Goal: Find contact information: Find contact information

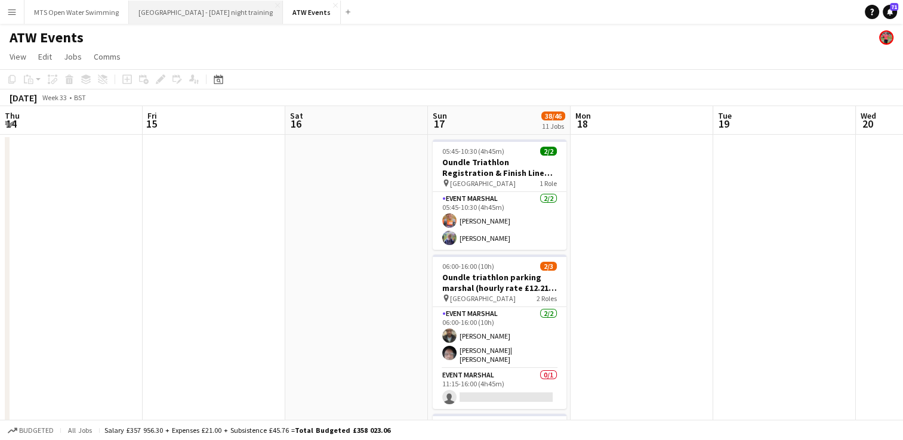
scroll to position [0, 563]
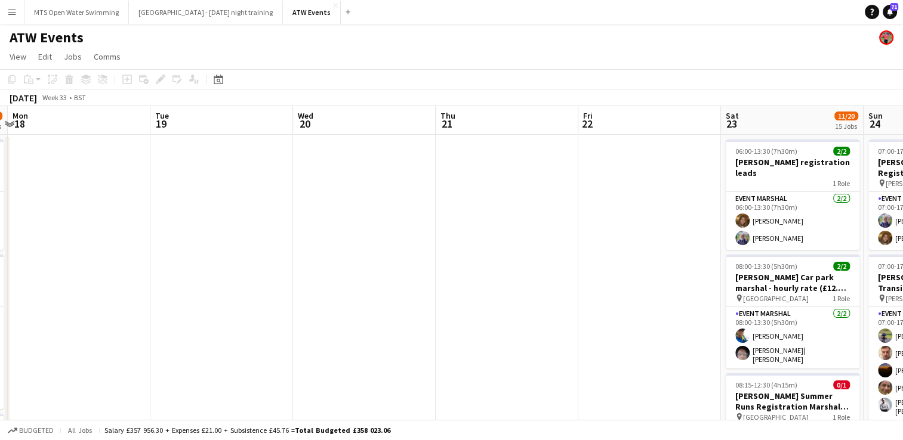
click at [12, 14] on app-icon "Menu" at bounding box center [12, 12] width 10 height 10
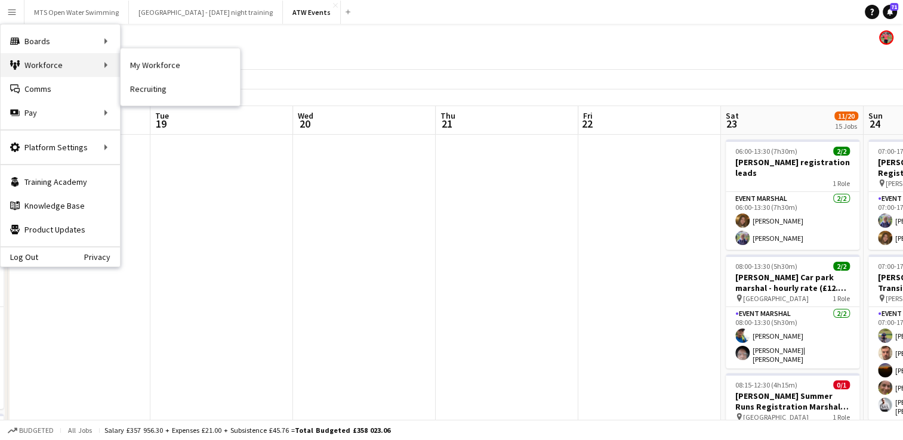
click at [29, 69] on div "Workforce Workforce" at bounding box center [60, 65] width 119 height 24
click at [28, 70] on div "Workforce Workforce" at bounding box center [60, 65] width 119 height 24
click at [26, 64] on div "Workforce Workforce" at bounding box center [60, 65] width 119 height 24
click at [20, 7] on button "Menu" at bounding box center [12, 12] width 24 height 24
click at [127, 58] on link "My Workforce" at bounding box center [180, 65] width 119 height 24
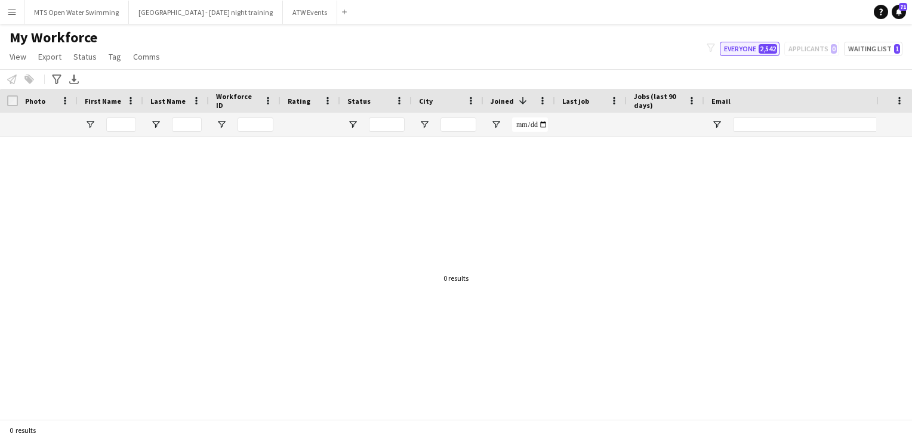
click at [761, 50] on button "Everyone 2,542" at bounding box center [750, 49] width 60 height 14
click at [13, 17] on button "Menu" at bounding box center [12, 12] width 24 height 24
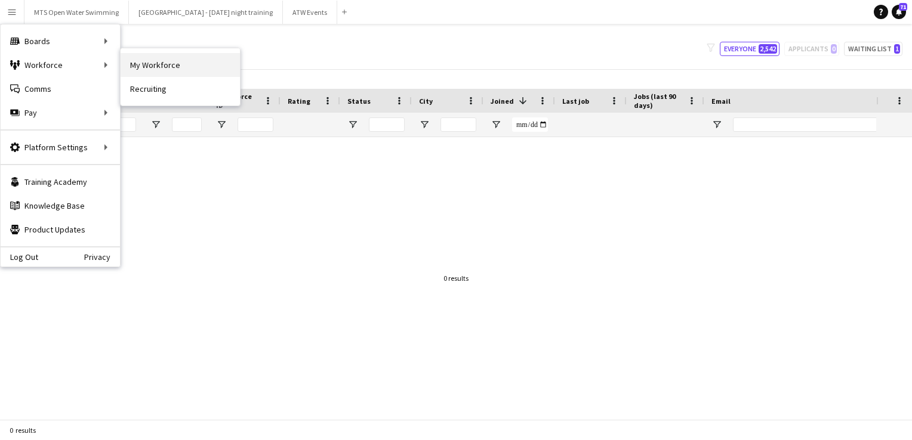
click at [141, 66] on link "My Workforce" at bounding box center [180, 65] width 119 height 24
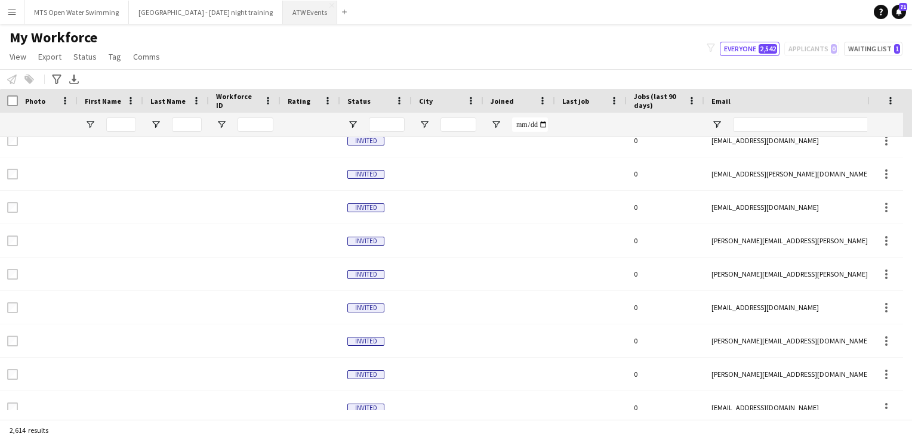
click at [283, 16] on button "ATW Events Close" at bounding box center [310, 12] width 54 height 23
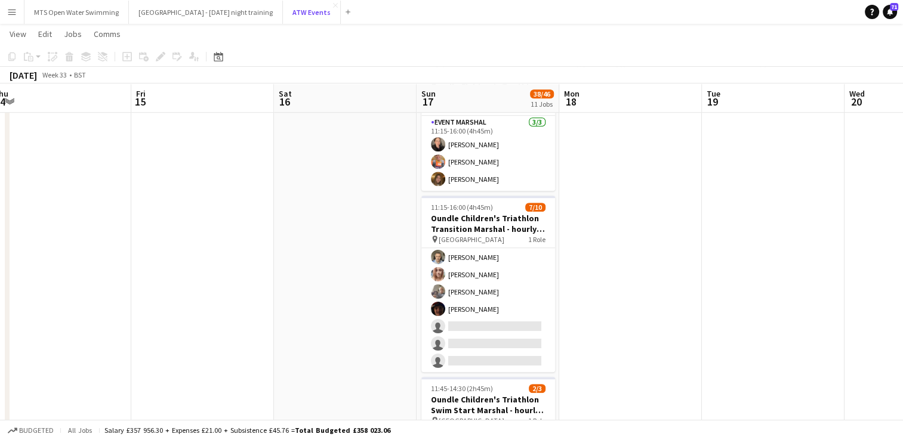
scroll to position [71, 0]
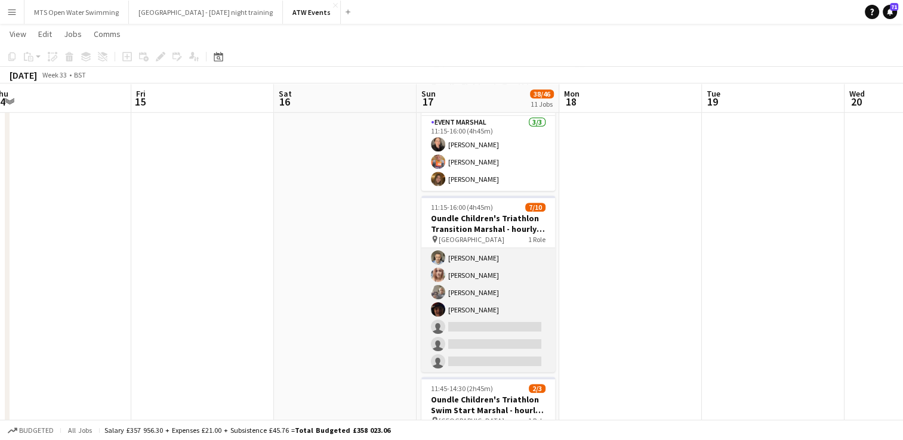
click at [470, 320] on app-card-role "Event Marshal 2A [DATE] 11:15-16:00 (4h45m) [PERSON_NAME] [PERSON_NAME] [PERSON…" at bounding box center [488, 275] width 134 height 196
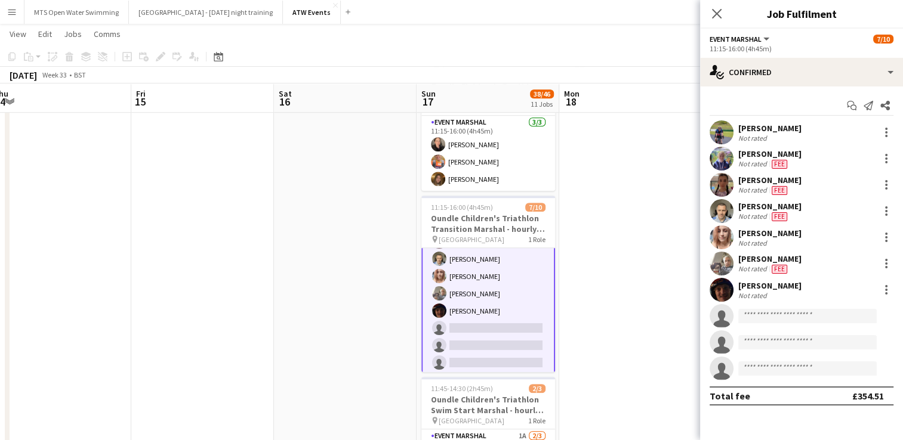
scroll to position [72, 0]
click at [772, 316] on input at bounding box center [807, 316] width 138 height 14
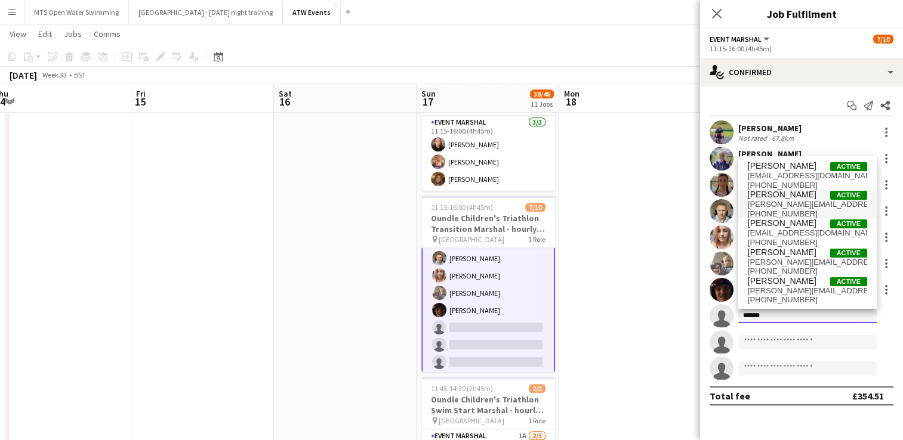
type input "******"
click at [754, 198] on span "[PERSON_NAME]" at bounding box center [782, 195] width 69 height 10
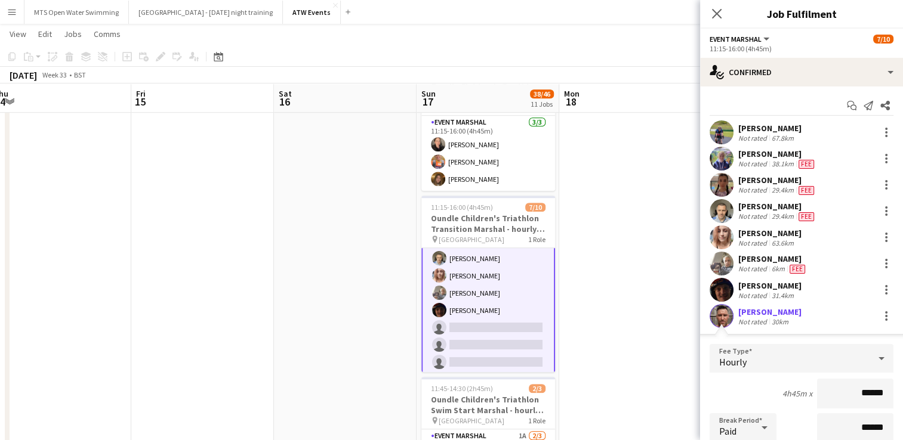
click at [769, 368] on div "Hourly" at bounding box center [789, 358] width 160 height 29
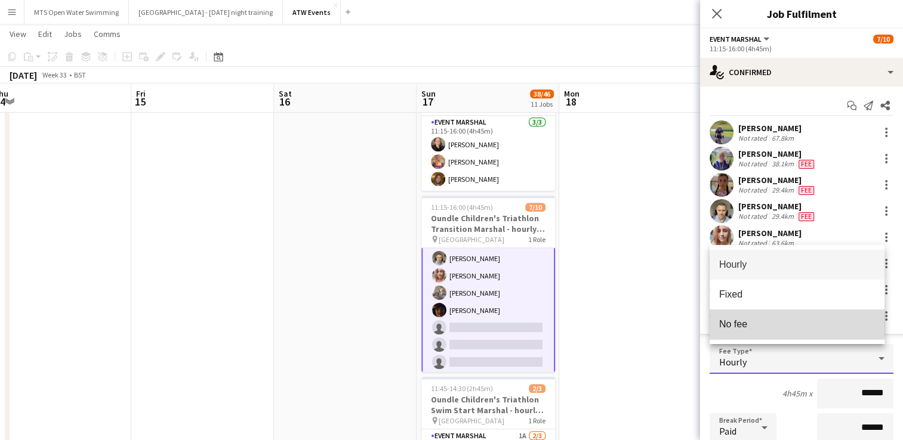
click at [730, 319] on span "No fee" at bounding box center [797, 324] width 156 height 11
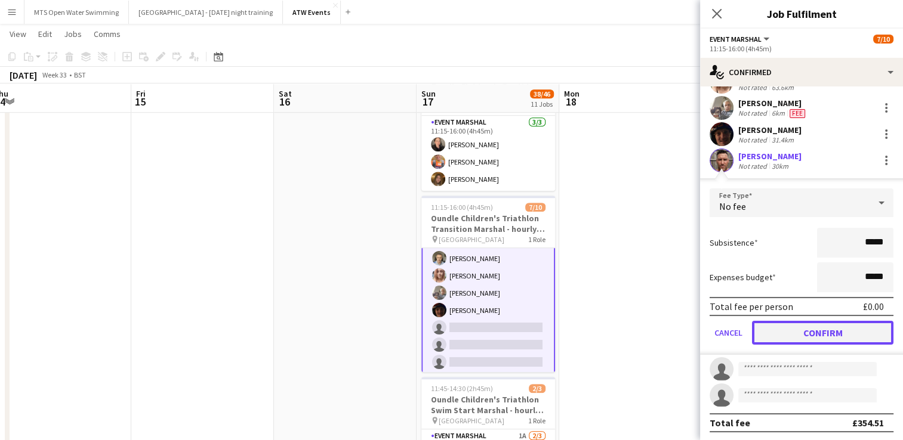
click at [770, 335] on button "Confirm" at bounding box center [822, 333] width 141 height 24
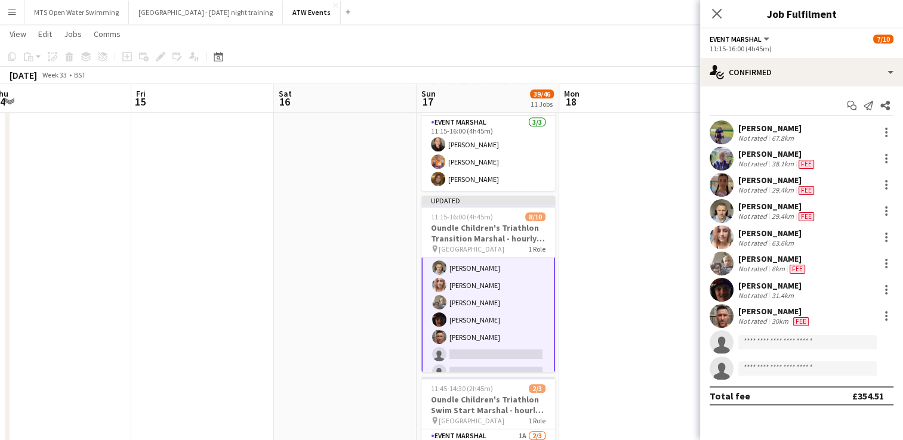
scroll to position [0, 0]
click at [720, 319] on app-user-avatar at bounding box center [721, 316] width 24 height 24
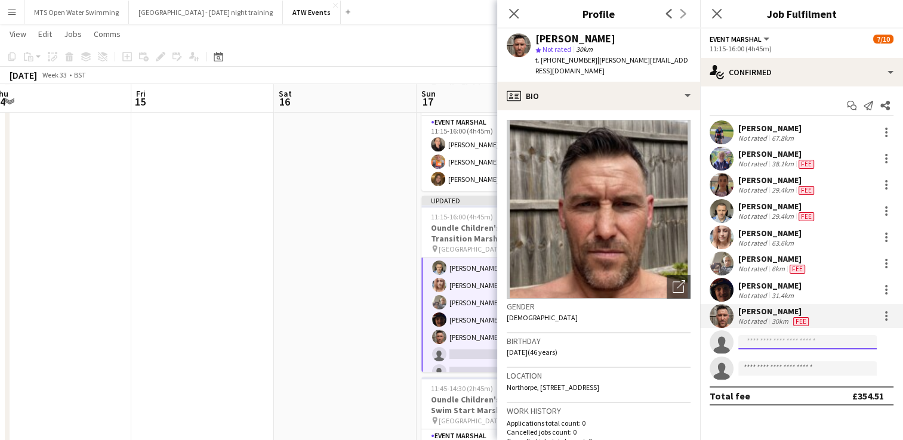
click at [765, 344] on input at bounding box center [807, 342] width 138 height 14
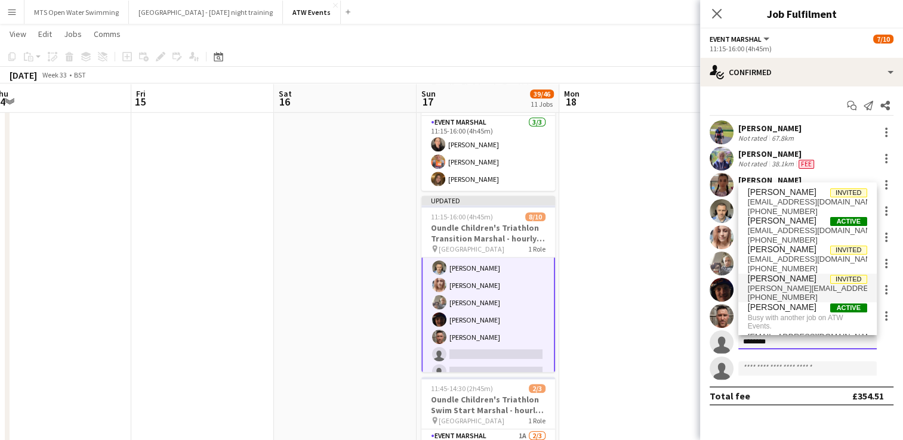
type input "********"
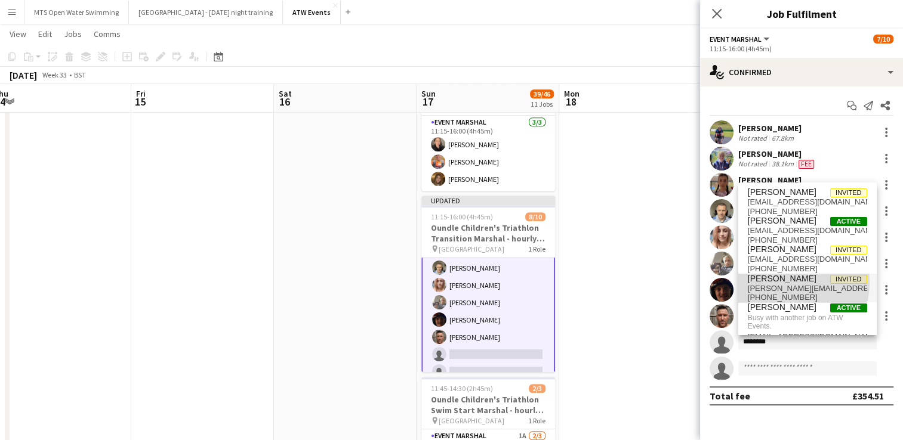
click at [782, 283] on span "[PERSON_NAME]" at bounding box center [782, 279] width 69 height 10
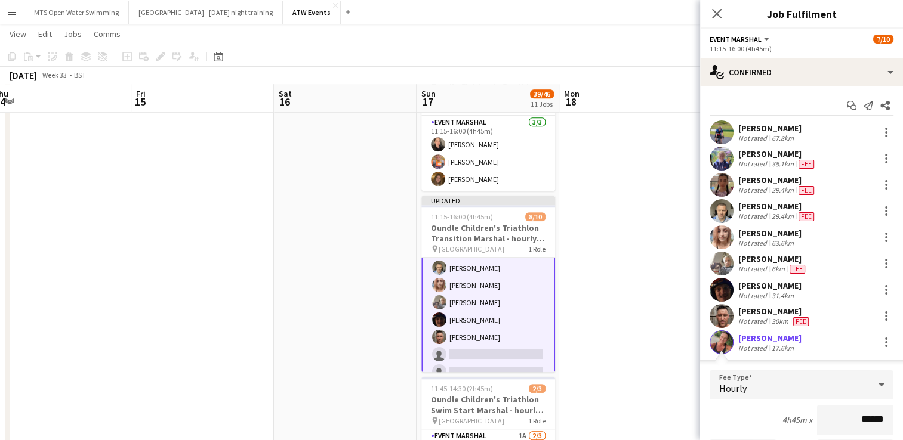
click at [750, 344] on div "Not rated" at bounding box center [753, 348] width 31 height 9
click at [779, 338] on div "[PERSON_NAME]" at bounding box center [769, 338] width 63 height 11
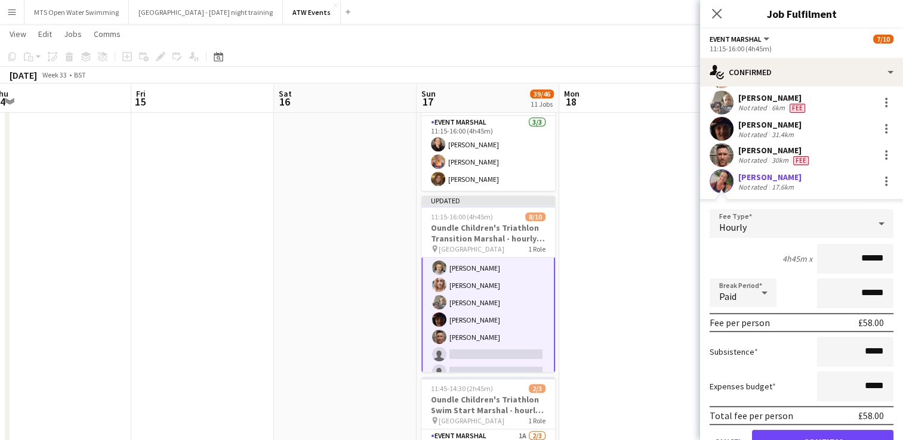
scroll to position [160, 0]
click at [767, 223] on div "Hourly" at bounding box center [789, 225] width 160 height 29
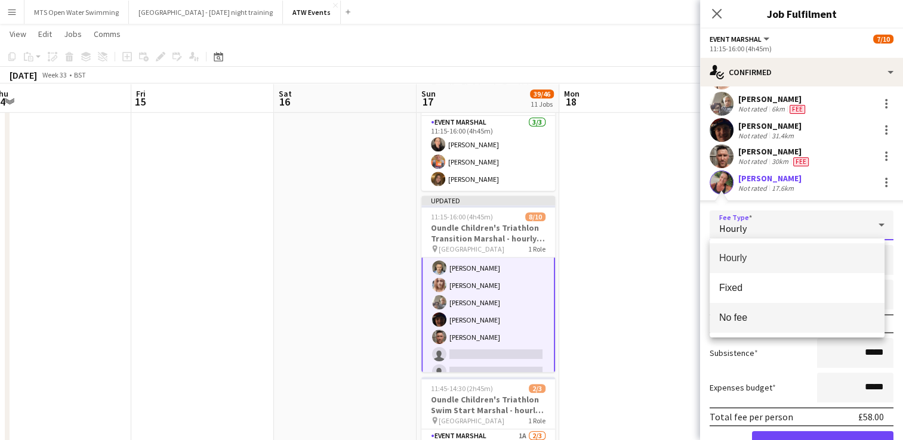
click at [741, 325] on mat-option "No fee" at bounding box center [796, 318] width 175 height 30
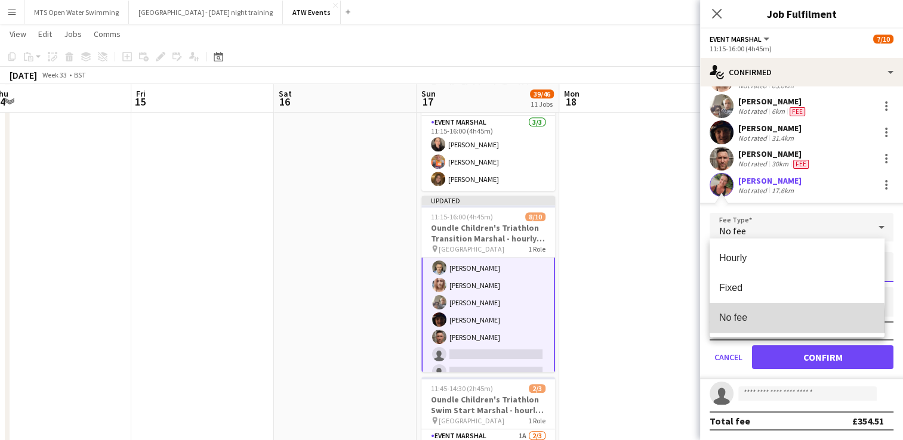
scroll to position [156, 0]
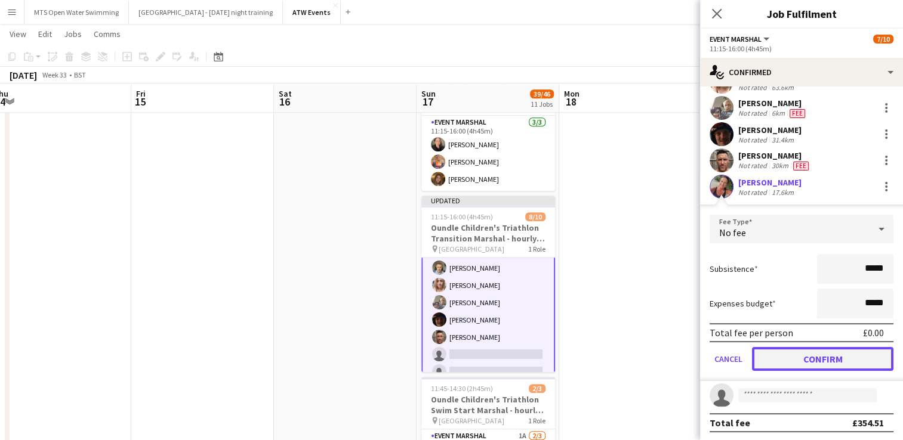
click at [788, 356] on button "Confirm" at bounding box center [822, 359] width 141 height 24
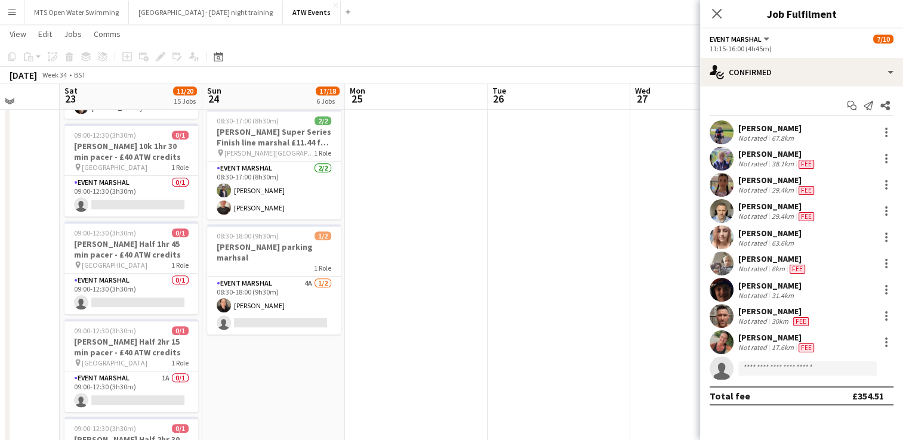
scroll to position [592, 0]
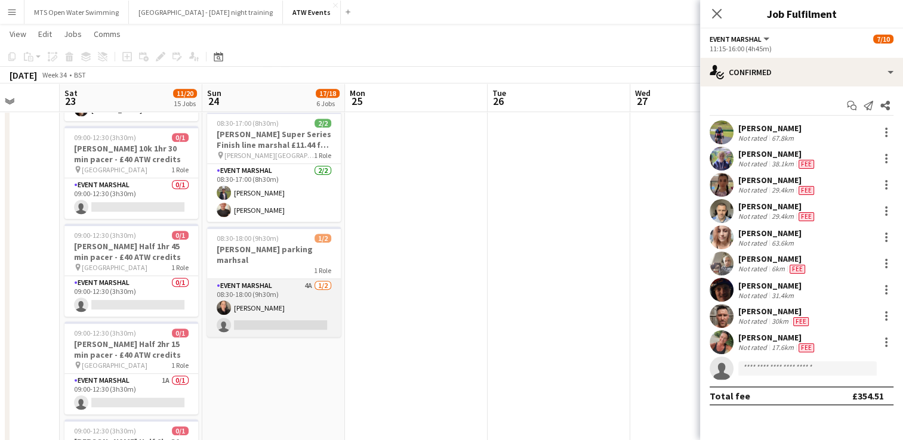
click at [310, 279] on app-card-role "Event Marshal 4A [DATE] 08:30-18:00 (9h30m) [PERSON_NAME] single-neutral-actions" at bounding box center [274, 308] width 134 height 58
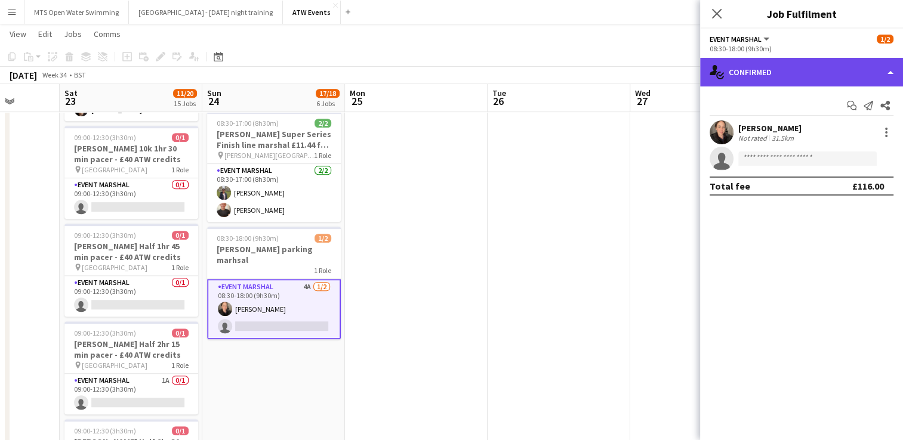
click at [743, 75] on div "single-neutral-actions-check-2 Confirmed" at bounding box center [801, 72] width 203 height 29
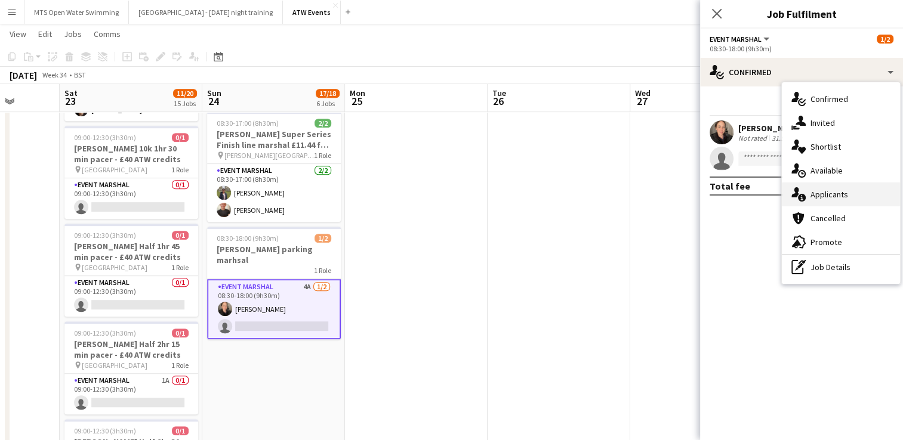
click at [819, 204] on div "single-neutral-actions-information Applicants" at bounding box center [841, 195] width 118 height 24
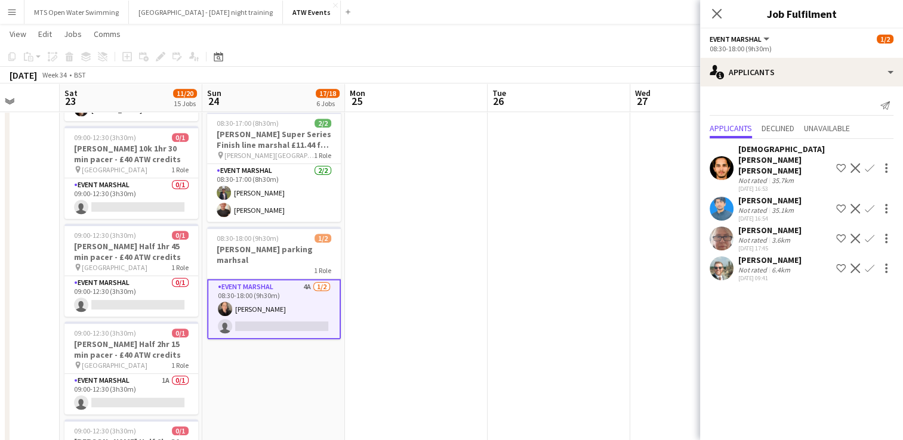
click at [756, 225] on div "[PERSON_NAME]" at bounding box center [769, 230] width 63 height 11
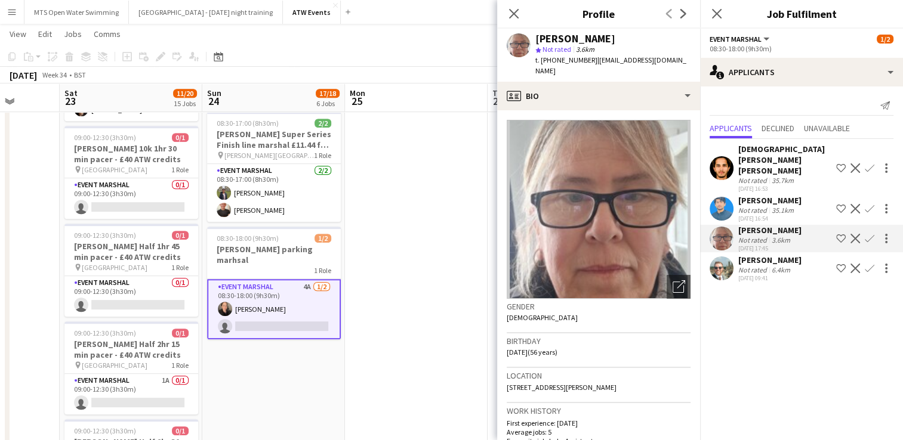
click at [866, 232] on button "Confirm" at bounding box center [869, 239] width 14 height 14
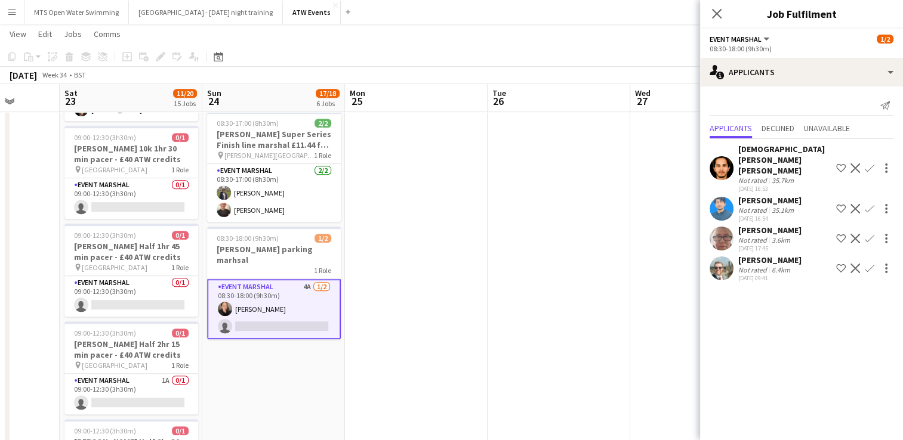
click at [874, 232] on button "Confirm" at bounding box center [869, 239] width 14 height 14
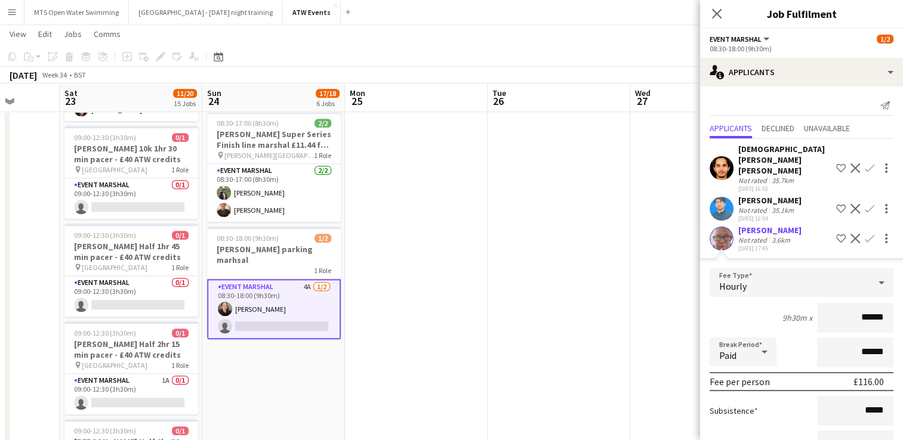
scroll to position [112, 0]
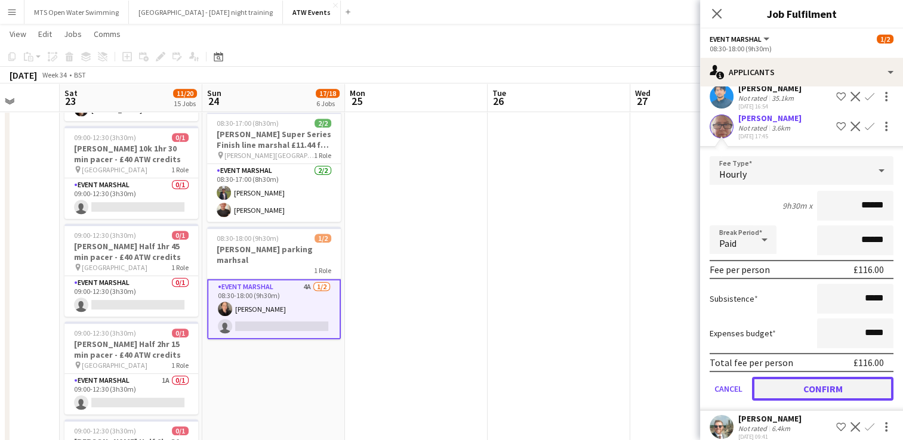
click at [823, 377] on button "Confirm" at bounding box center [822, 389] width 141 height 24
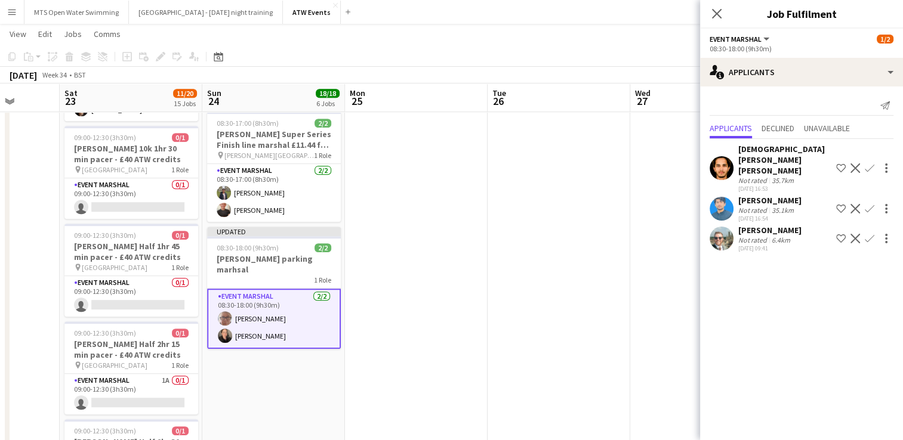
scroll to position [0, 0]
click at [523, 249] on app-date-cell at bounding box center [559, 364] width 143 height 1645
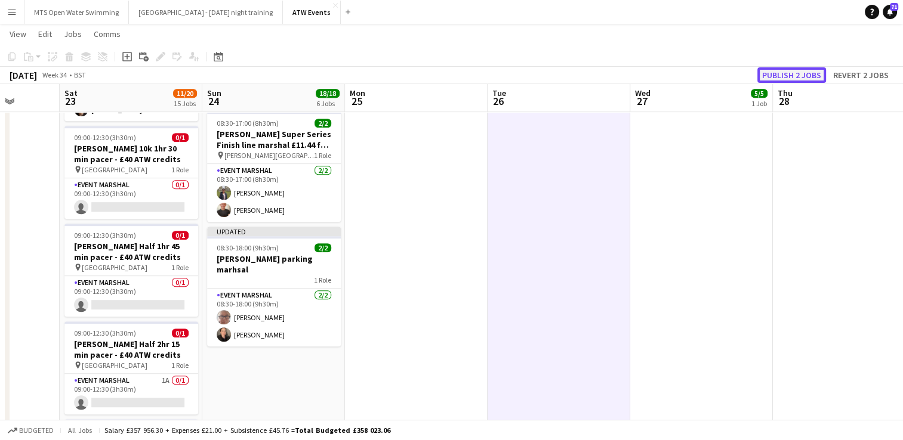
click at [786, 70] on button "Publish 2 jobs" at bounding box center [791, 75] width 69 height 16
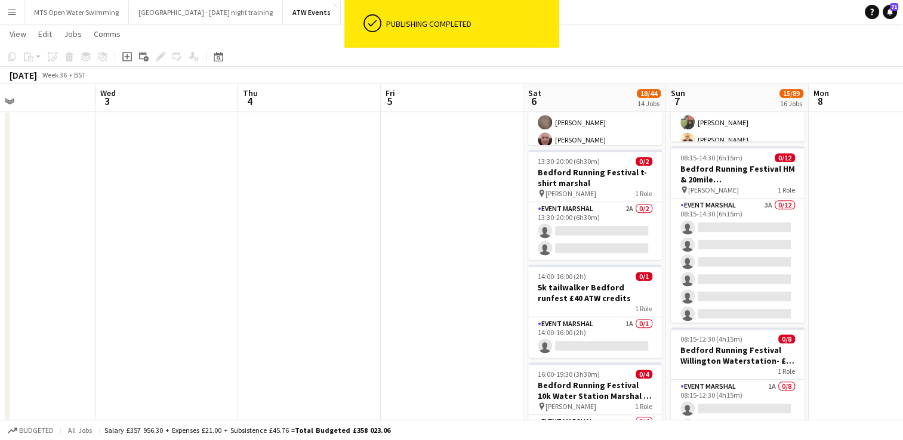
scroll to position [0, 396]
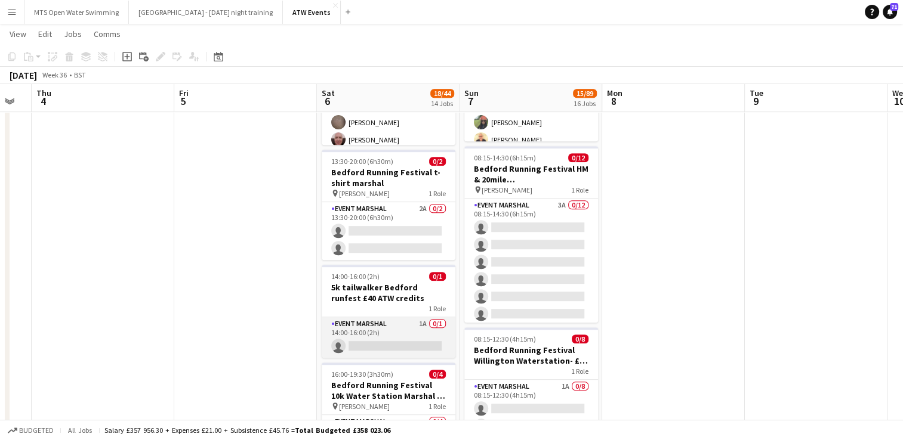
click at [422, 322] on app-card-role "Event Marshal 1A 0/1 14:00-16:00 (2h) single-neutral-actions" at bounding box center [389, 337] width 134 height 41
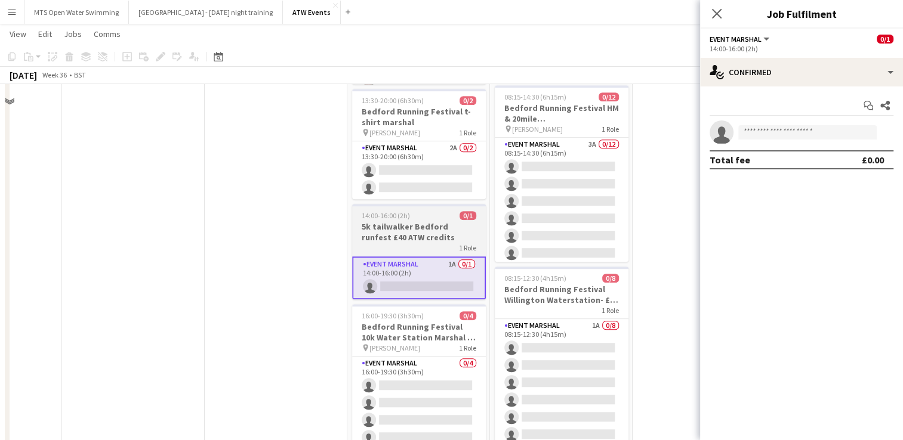
scroll to position [493, 0]
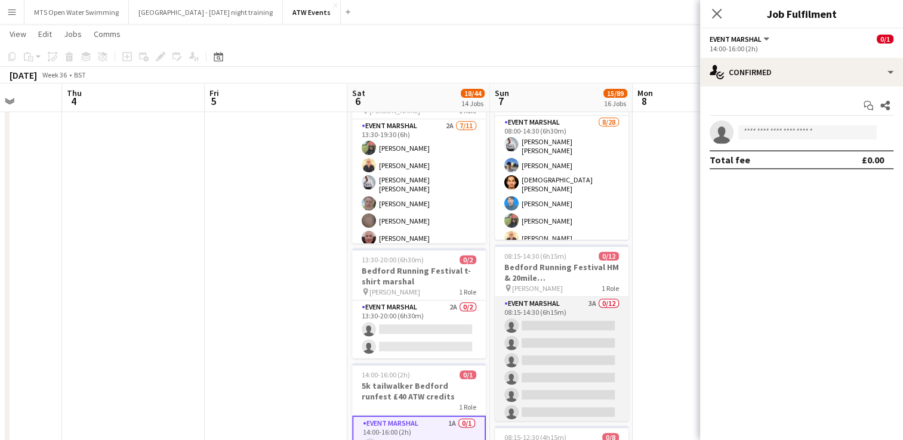
click at [585, 302] on app-card-role "Event Marshal 3A 0/12 08:15-14:30 (6h15m) single-neutral-actions single-neutral…" at bounding box center [562, 412] width 134 height 231
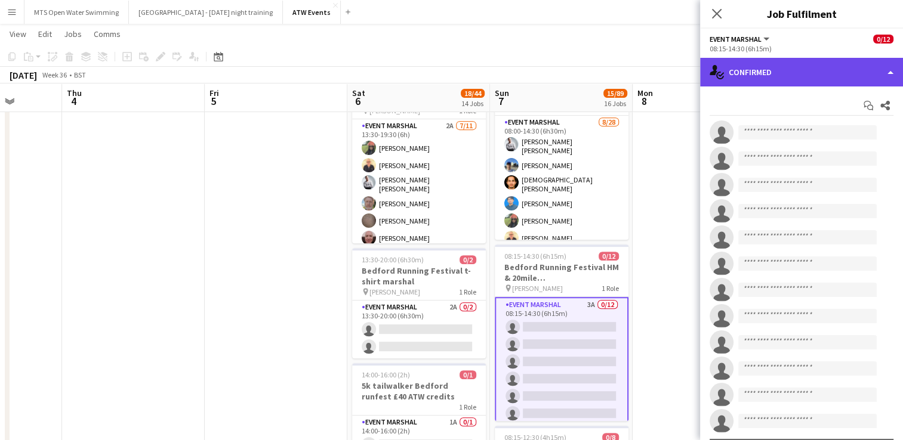
click at [748, 86] on div "single-neutral-actions-check-2 Confirmed" at bounding box center [801, 72] width 203 height 29
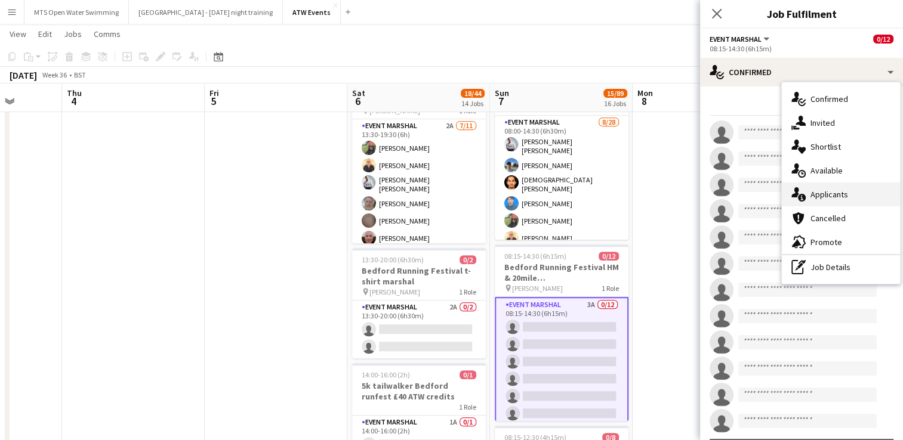
click at [814, 199] on div "single-neutral-actions-information Applicants" at bounding box center [841, 195] width 118 height 24
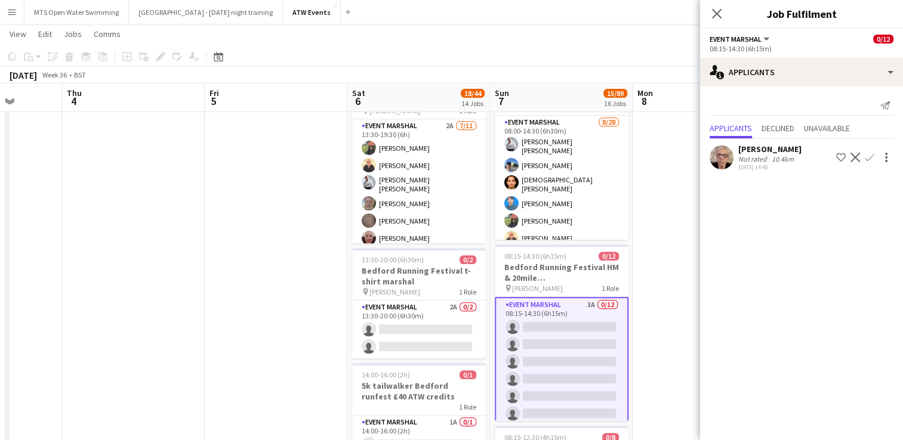
click at [867, 159] on app-icon "Confirm" at bounding box center [870, 158] width 10 height 10
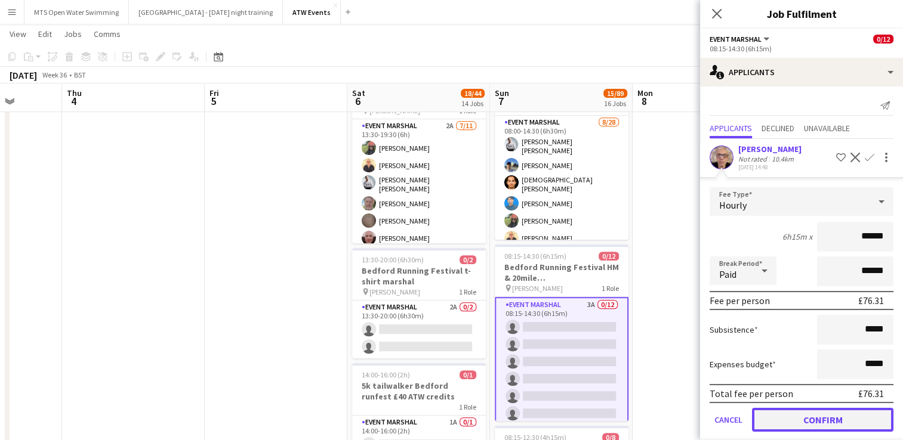
click at [792, 419] on button "Confirm" at bounding box center [822, 420] width 141 height 24
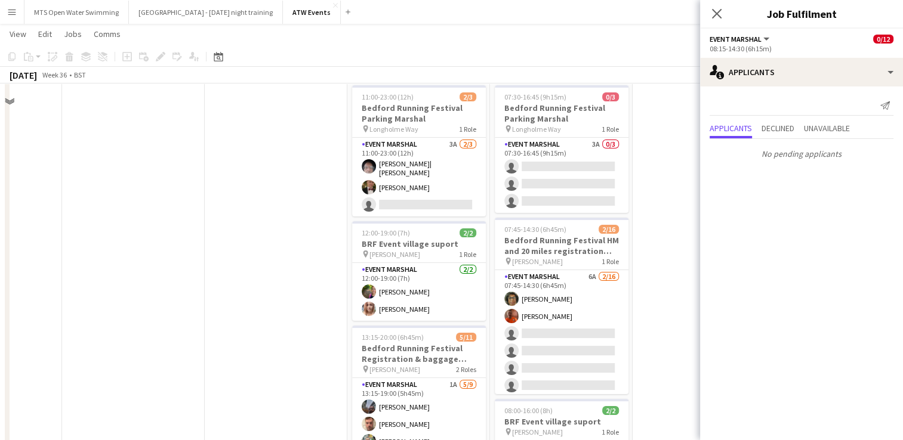
scroll to position [0, 0]
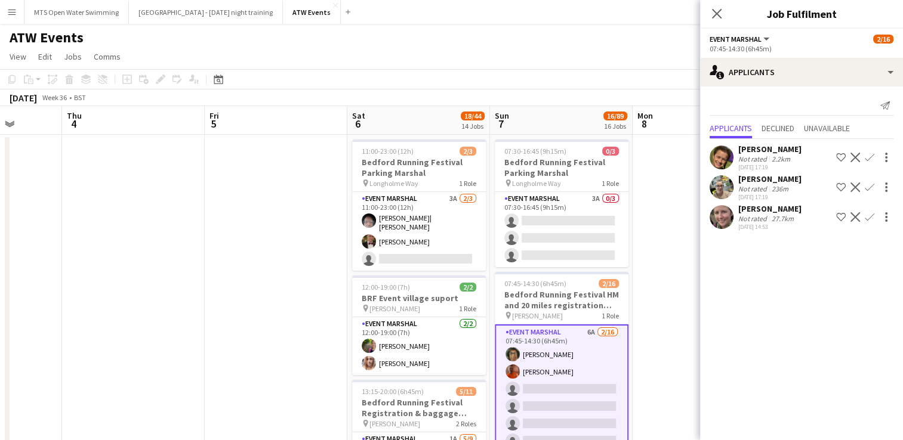
click at [870, 218] on app-icon "Confirm" at bounding box center [870, 217] width 10 height 10
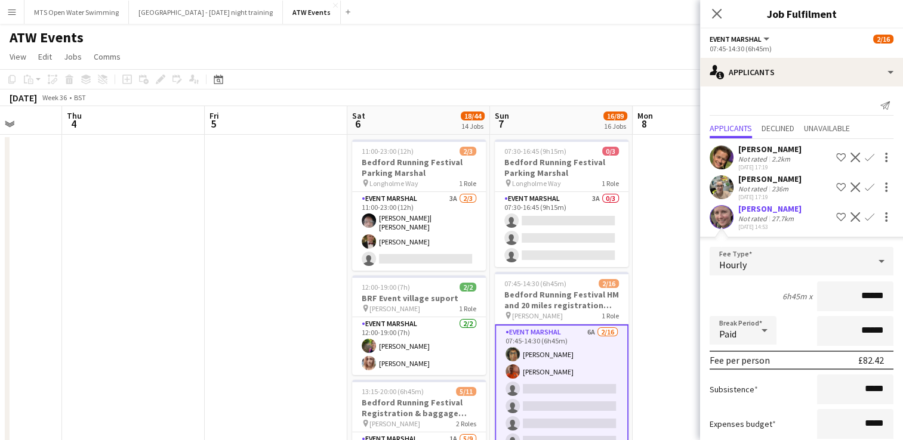
scroll to position [72, 0]
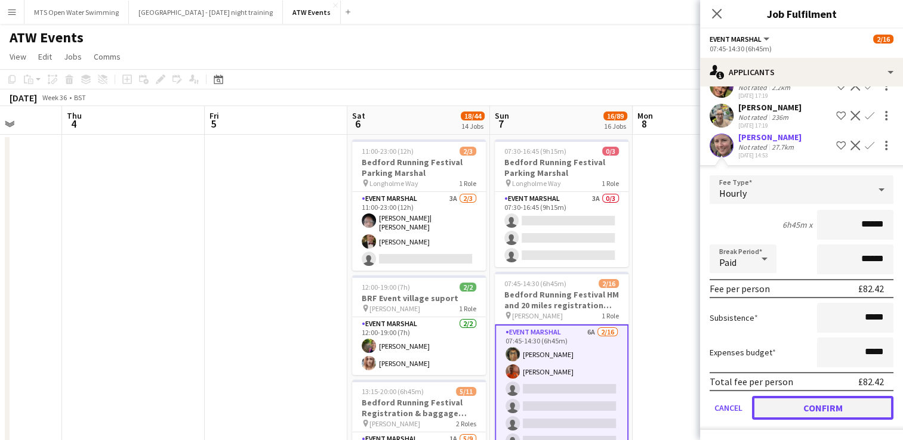
click at [819, 413] on button "Confirm" at bounding box center [822, 408] width 141 height 24
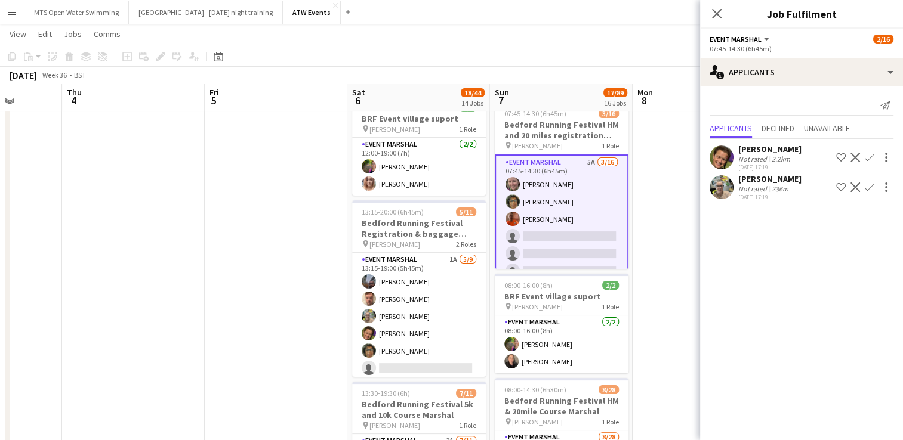
scroll to position [178, 0]
click at [871, 185] on app-icon "Confirm" at bounding box center [870, 188] width 10 height 10
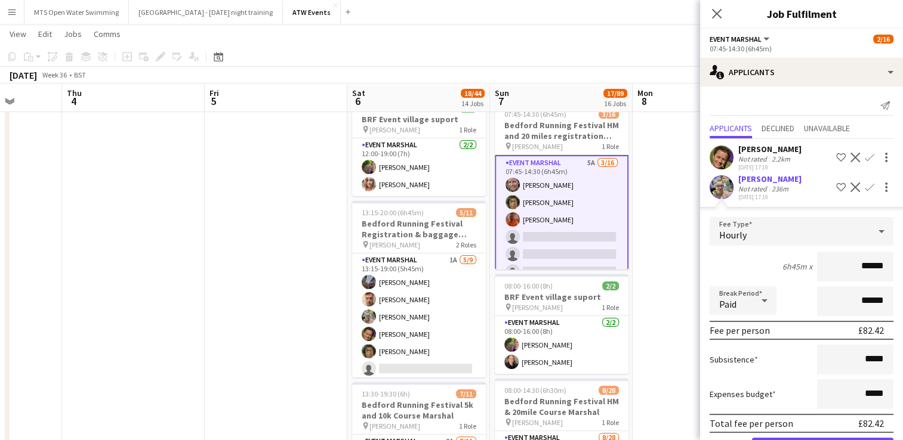
scroll to position [41, 0]
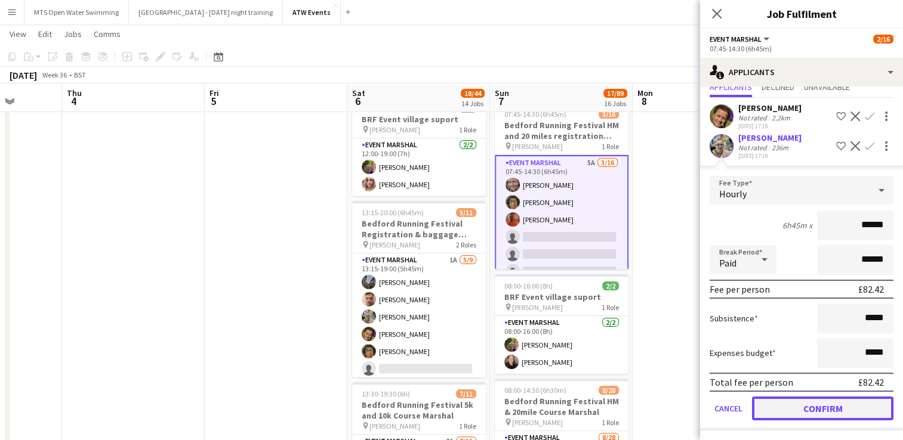
click at [809, 405] on button "Confirm" at bounding box center [822, 409] width 141 height 24
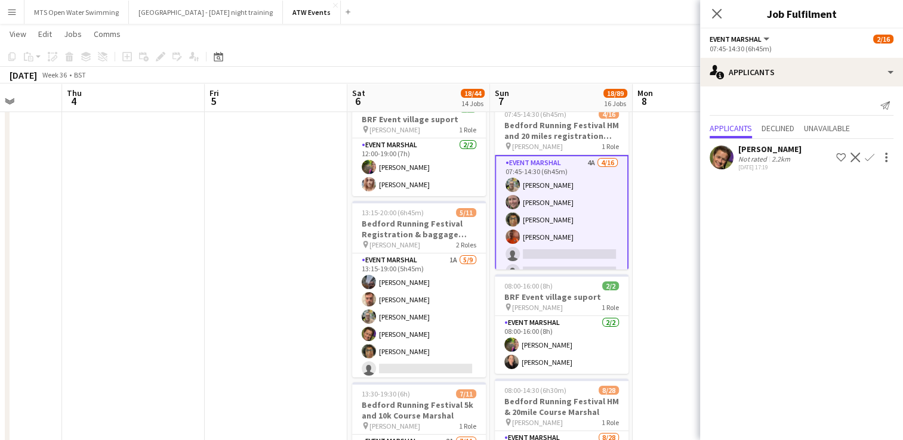
scroll to position [0, 0]
click at [871, 155] on app-icon "Confirm" at bounding box center [870, 158] width 10 height 10
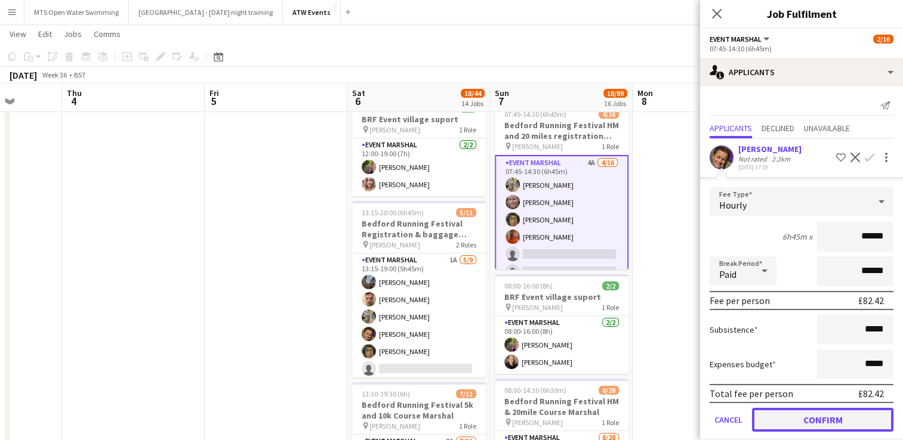
click at [773, 422] on button "Confirm" at bounding box center [822, 420] width 141 height 24
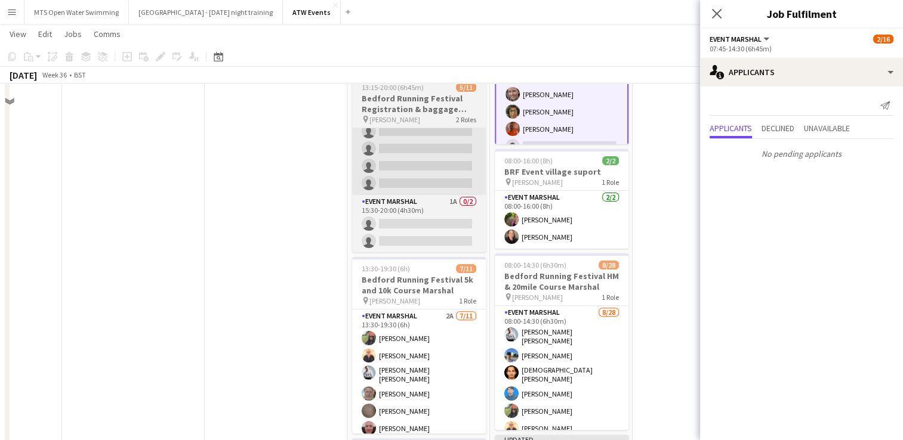
scroll to position [331, 0]
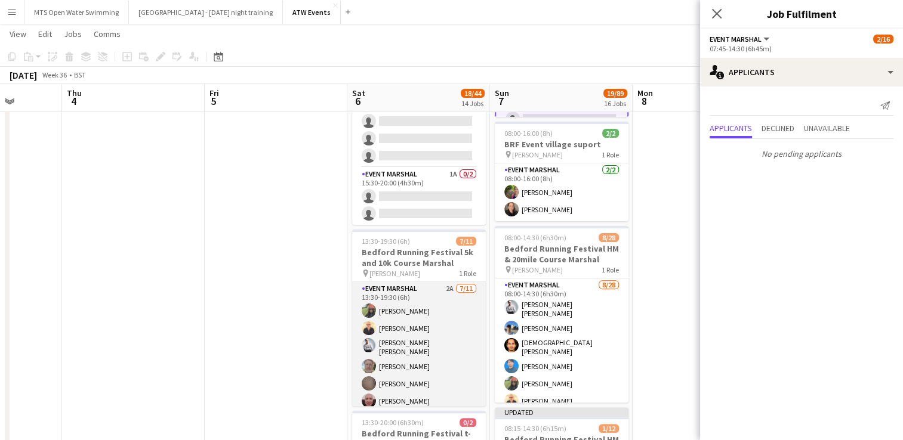
click at [439, 285] on app-card-role "Event Marshal 2A [DATE] 13:30-19:30 (6h) [PERSON_NAME] [PERSON_NAME] [PERSON_NA…" at bounding box center [419, 390] width 134 height 217
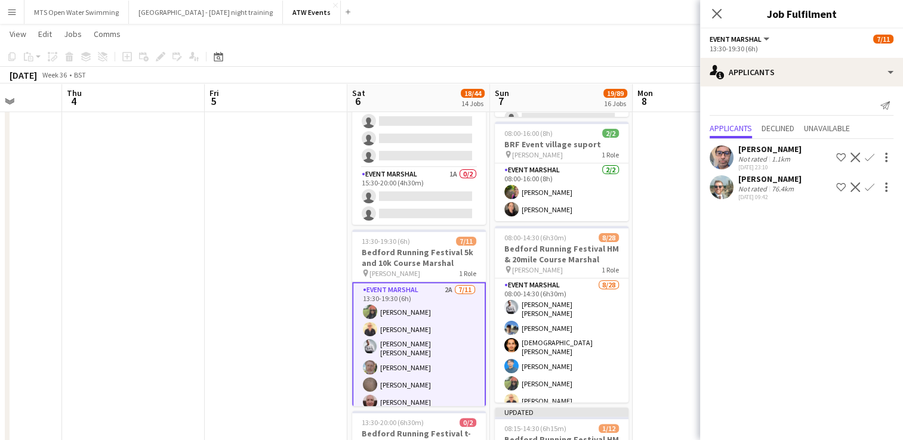
click at [871, 159] on app-icon "Confirm" at bounding box center [870, 158] width 10 height 10
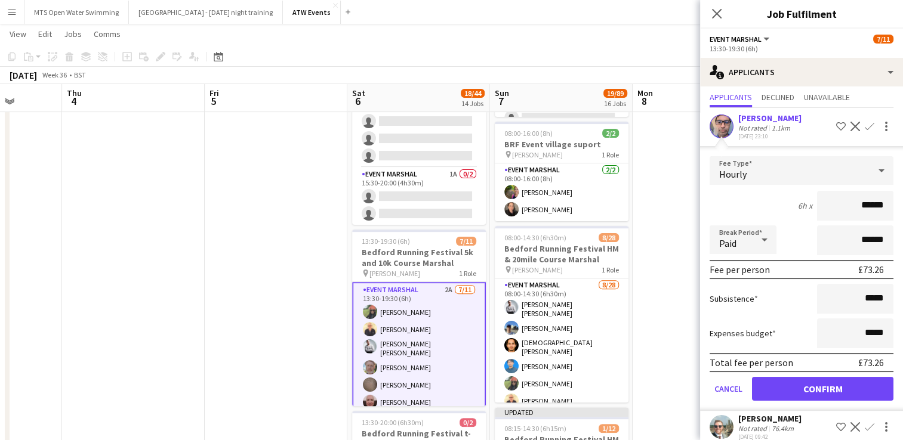
scroll to position [31, 0]
click at [789, 387] on button "Confirm" at bounding box center [822, 389] width 141 height 24
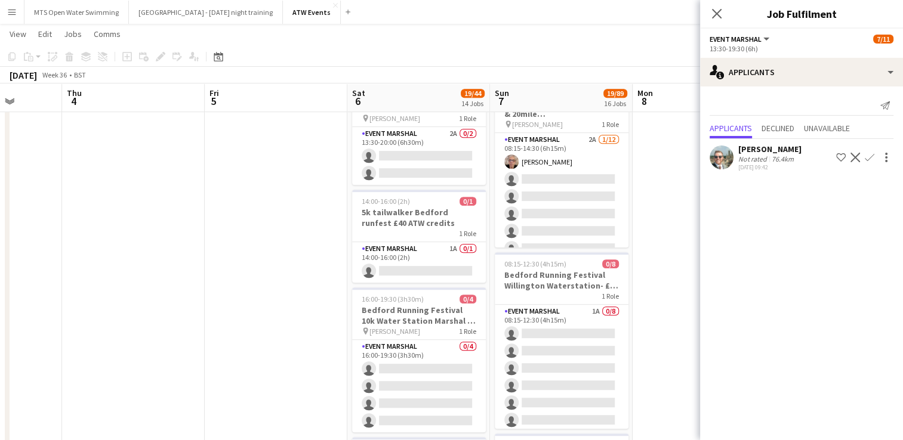
scroll to position [668, 0]
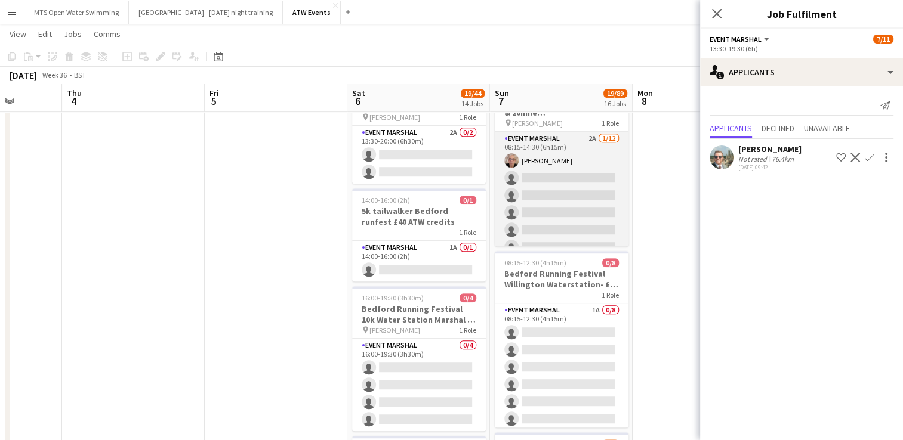
click at [581, 134] on app-card-role "Event Marshal 2A [DATE] 08:15-14:30 (6h15m) [PERSON_NAME] single-neutral-action…" at bounding box center [562, 247] width 134 height 231
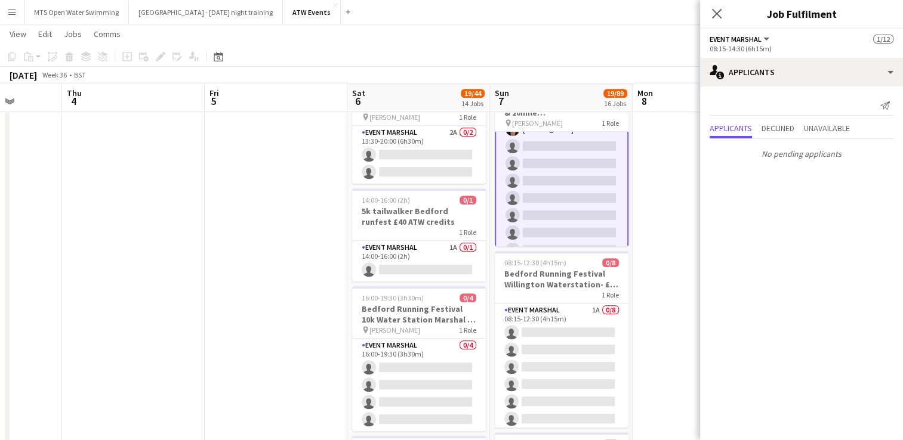
scroll to position [33, 0]
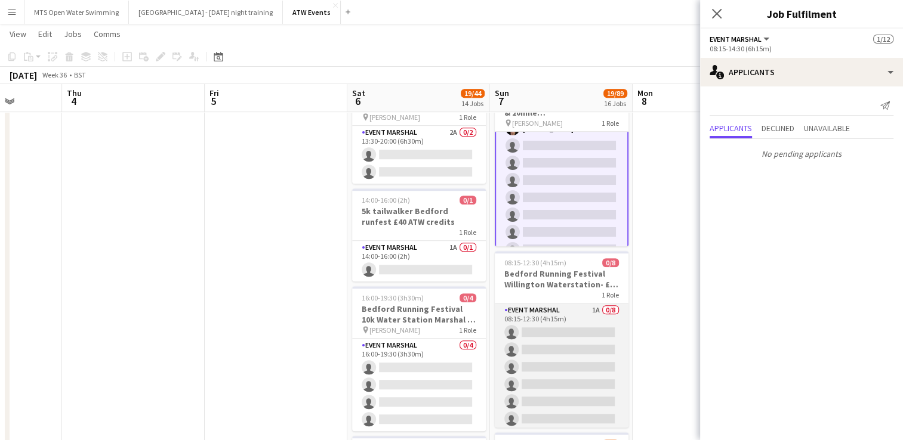
click at [585, 312] on app-card-role "Event Marshal 1A 0/8 08:15-12:30 (4h15m) single-neutral-actions single-neutral-…" at bounding box center [562, 385] width 134 height 162
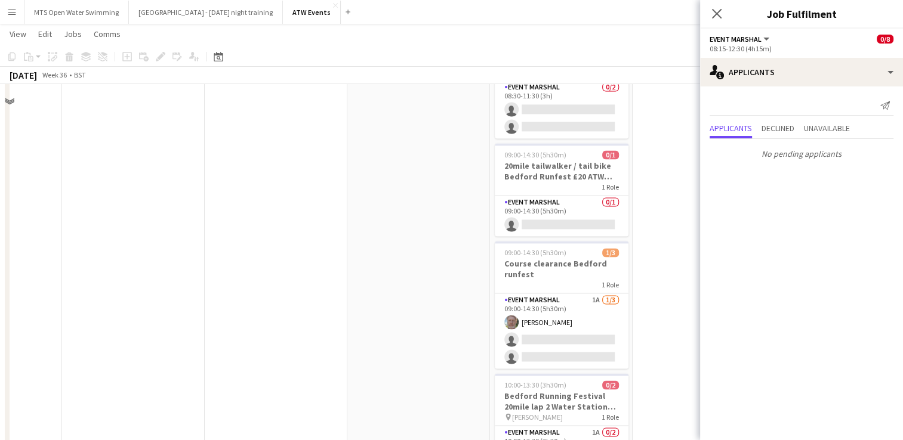
scroll to position [1791, 0]
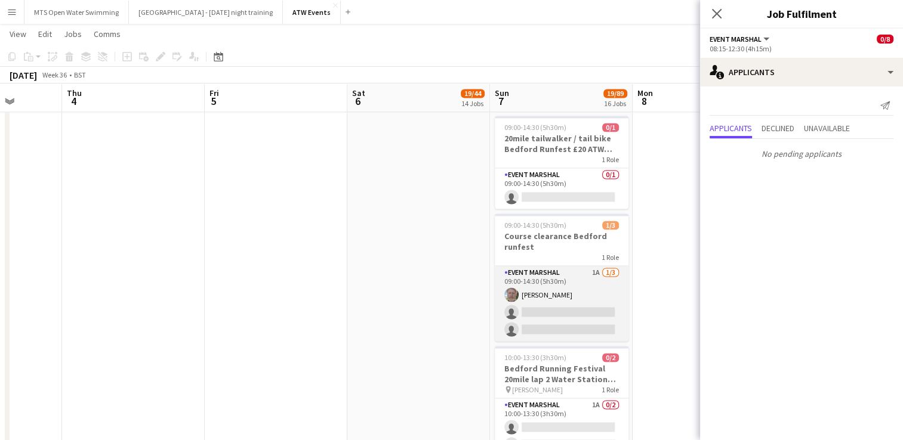
click at [597, 273] on app-card-role "Event Marshal 1A [DATE] 09:00-14:30 (5h30m) [PERSON_NAME] single-neutral-action…" at bounding box center [562, 303] width 134 height 75
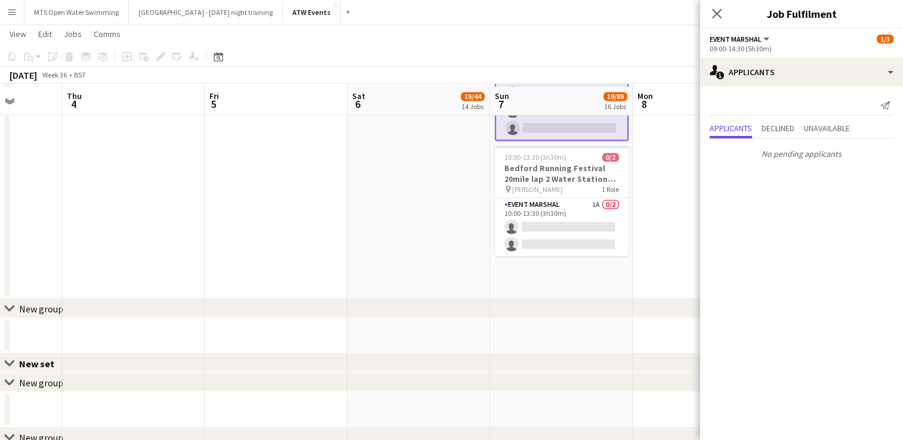
scroll to position [1997, 0]
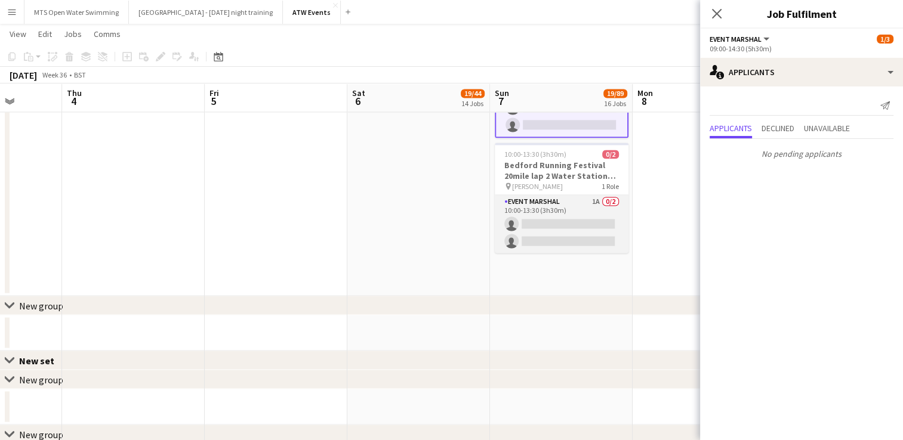
click at [594, 199] on app-card-role "Event Marshal 1A 0/2 10:00-13:30 (3h30m) single-neutral-actions single-neutral-…" at bounding box center [562, 224] width 134 height 58
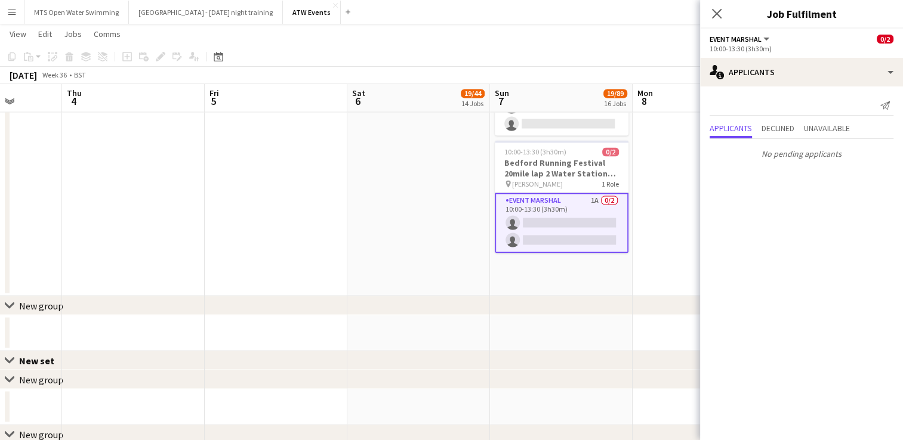
click at [594, 200] on app-card-role "Event Marshal 1A 0/2 10:00-13:30 (3h30m) single-neutral-actions single-neutral-…" at bounding box center [562, 223] width 134 height 60
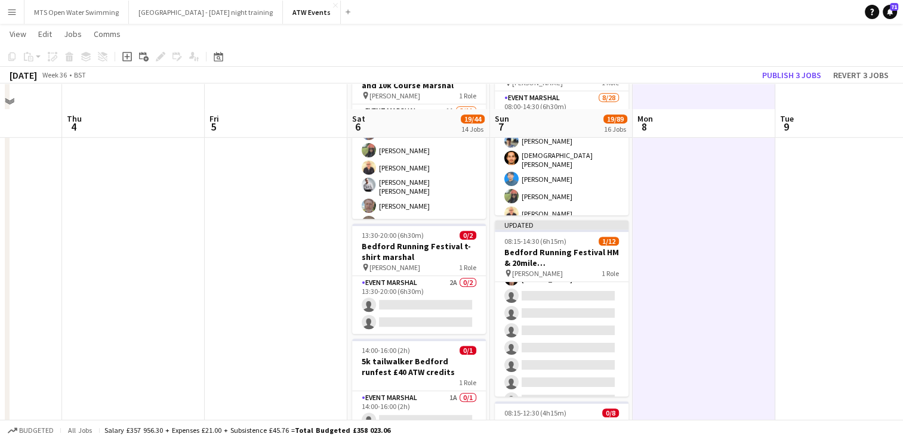
scroll to position [474, 0]
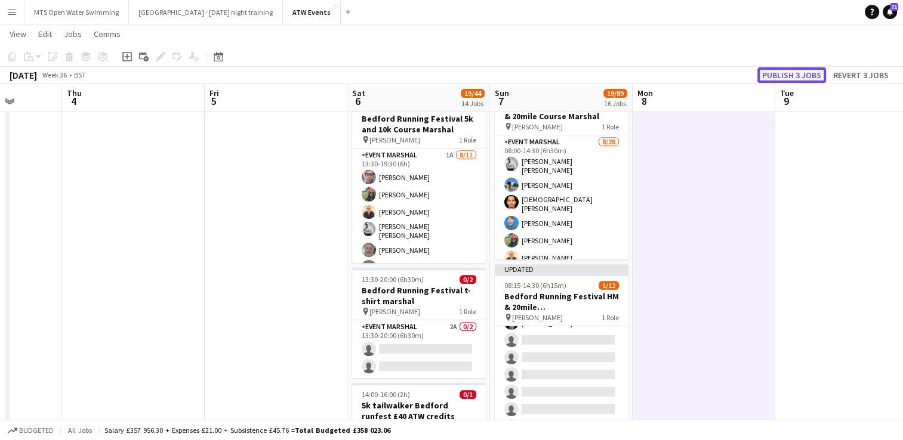
click at [809, 72] on button "Publish 3 jobs" at bounding box center [791, 75] width 69 height 16
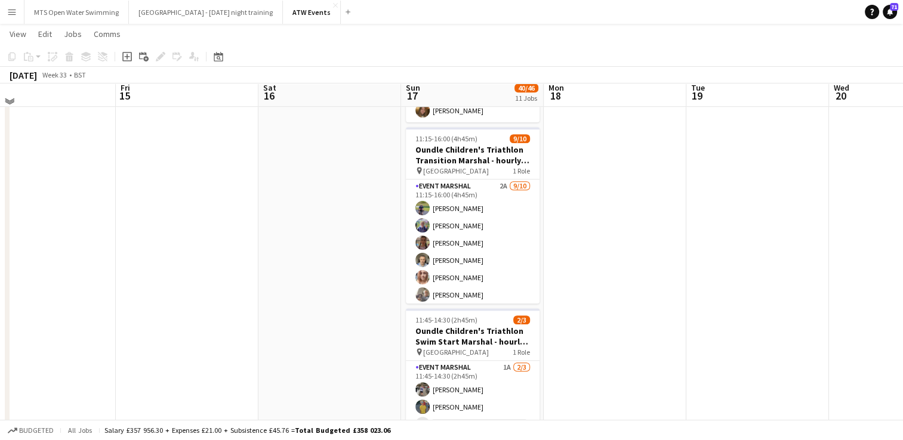
scroll to position [992, 0]
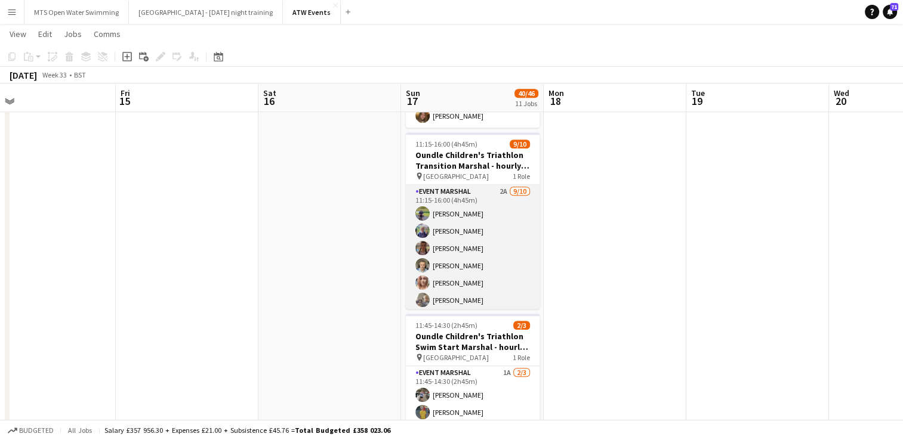
click at [493, 185] on app-card-role "Event Marshal 2A [DATE] 11:15-16:00 (4h45m) [PERSON_NAME] [PERSON_NAME] [PERSON…" at bounding box center [473, 283] width 134 height 196
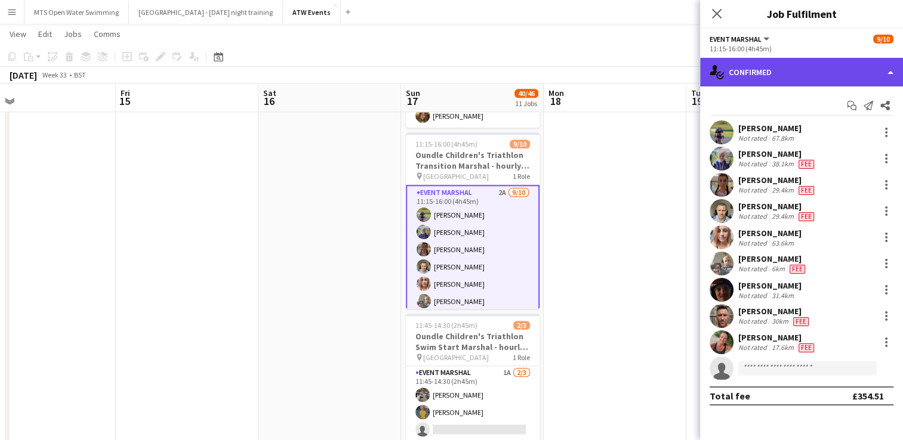
click at [769, 77] on div "single-neutral-actions-check-2 Confirmed" at bounding box center [801, 72] width 203 height 29
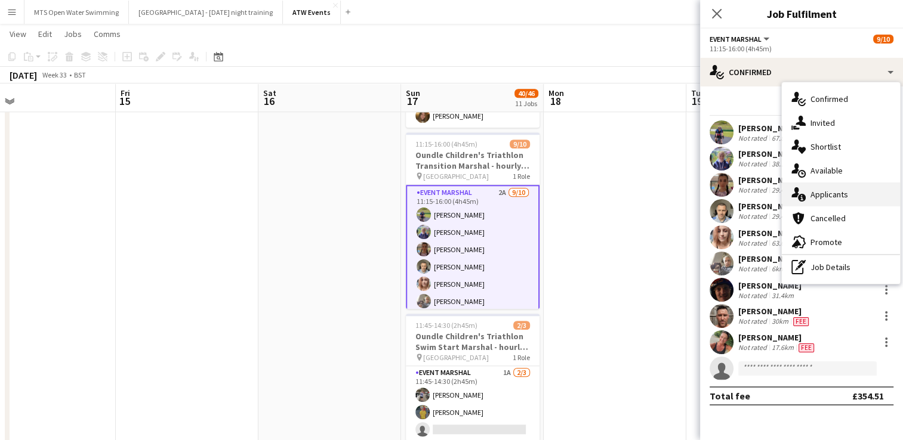
click at [820, 190] on div "single-neutral-actions-information Applicants" at bounding box center [841, 195] width 118 height 24
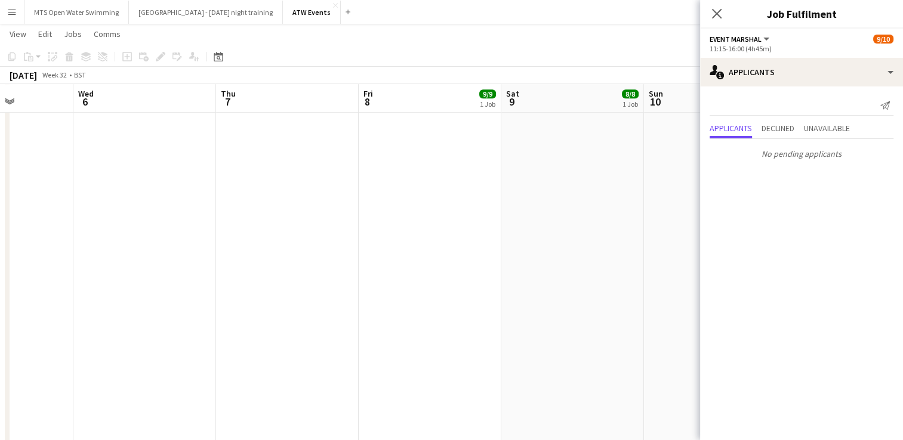
scroll to position [0, 285]
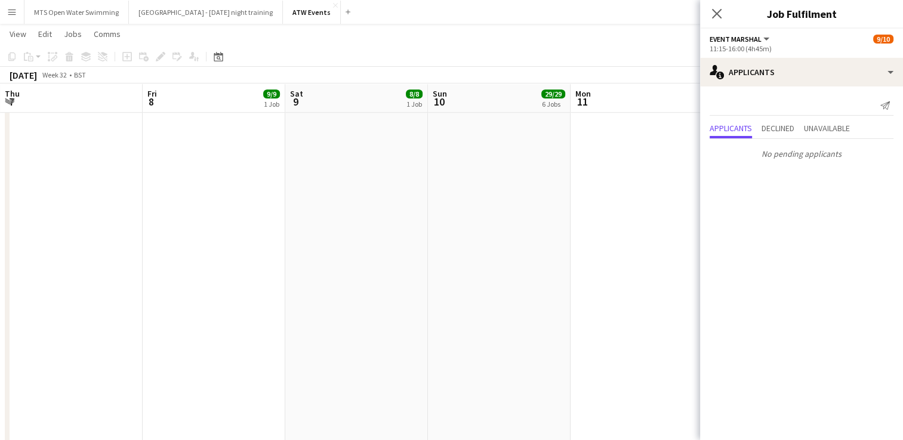
click at [340, 199] on app-date-cell "05:30-14:30 (9h) 8/8 [PERSON_NAME] Triathlon Transition Marshal, paid at £12.21…" at bounding box center [356, 265] width 143 height 2159
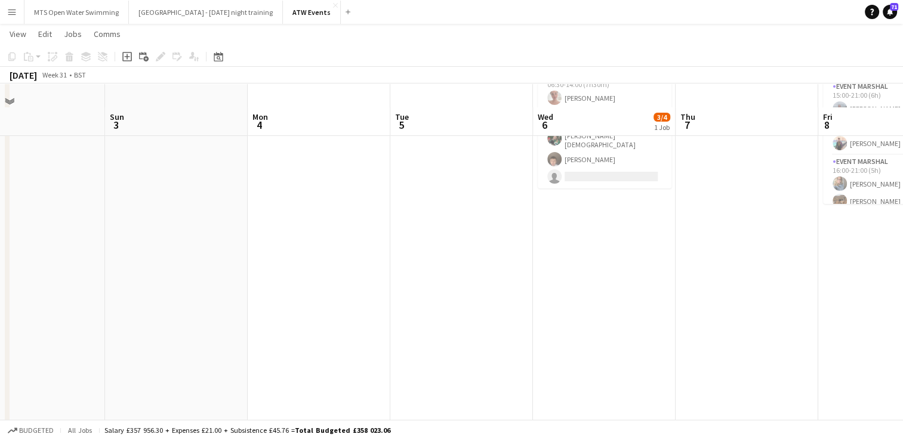
scroll to position [0, 0]
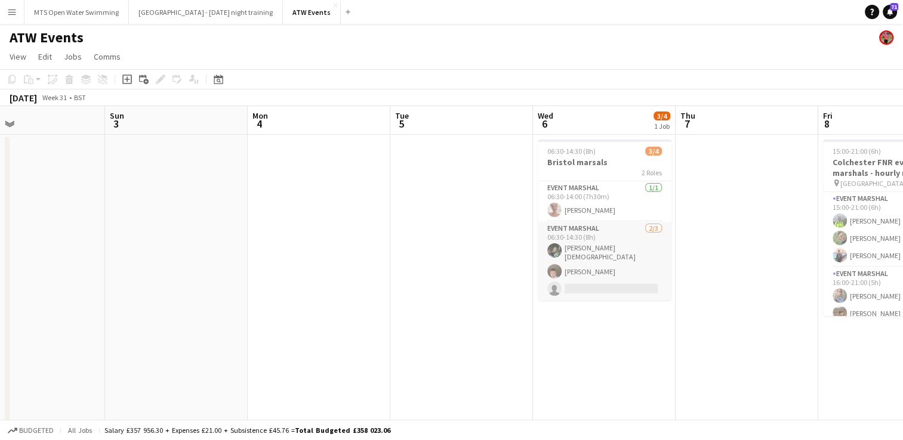
click at [575, 266] on app-card-role "Event Marshal [DATE] 06:30-14:30 (8h) [PERSON_NAME] [PERSON_NAME] single-neutra…" at bounding box center [605, 261] width 134 height 79
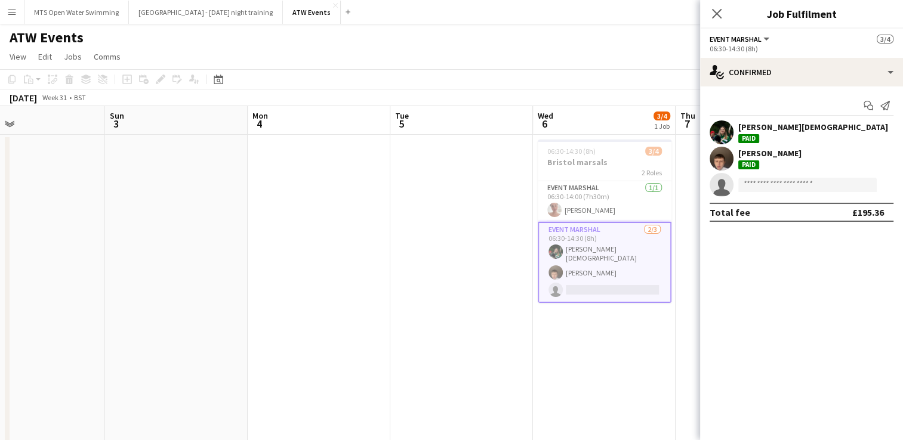
click at [749, 157] on div "[PERSON_NAME]" at bounding box center [769, 153] width 63 height 11
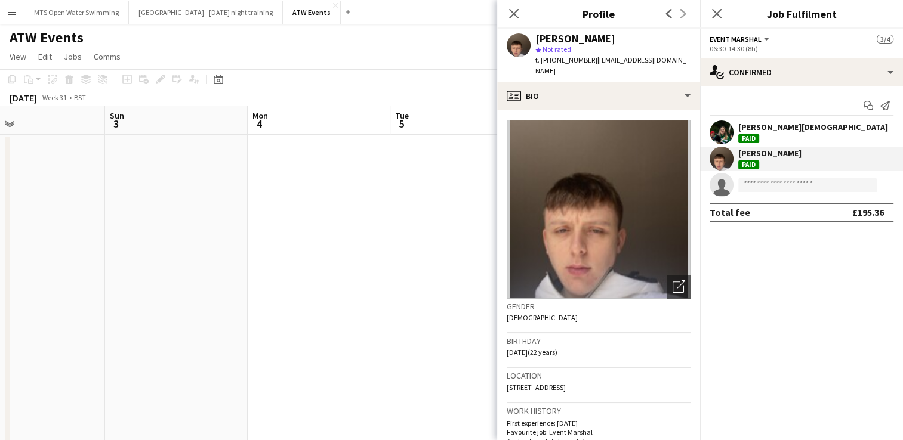
click at [606, 60] on span "| [EMAIL_ADDRESS][DOMAIN_NAME]" at bounding box center [610, 65] width 151 height 20
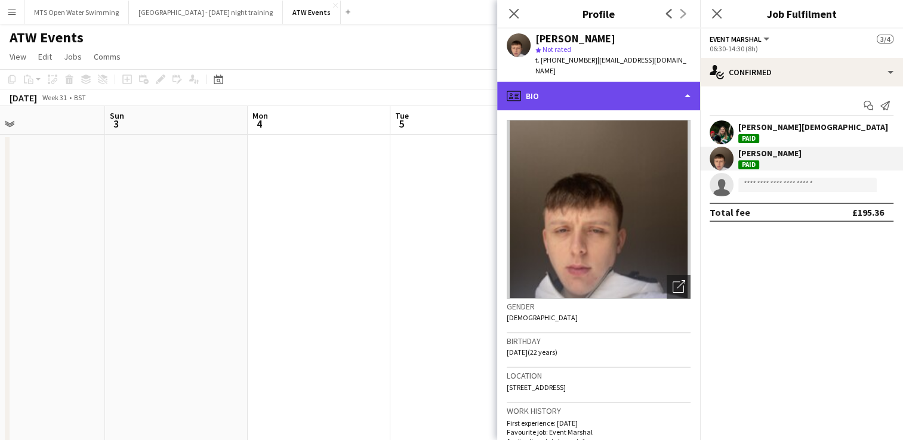
click at [588, 90] on div "profile Bio" at bounding box center [598, 96] width 203 height 29
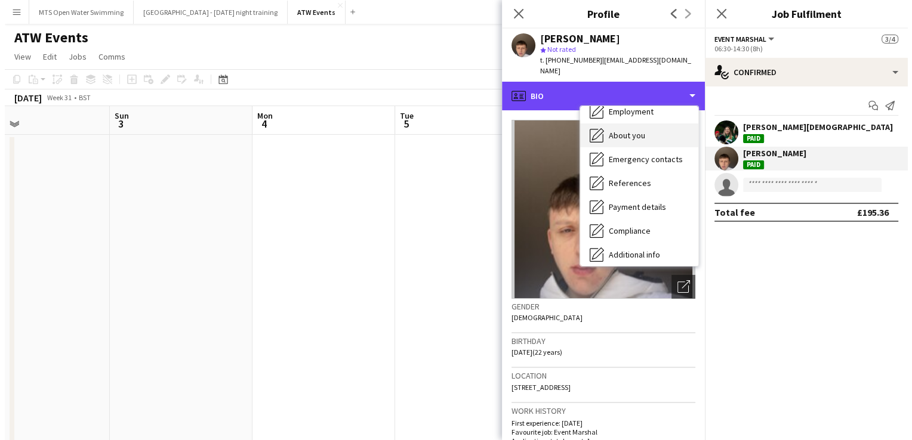
scroll to position [62, 0]
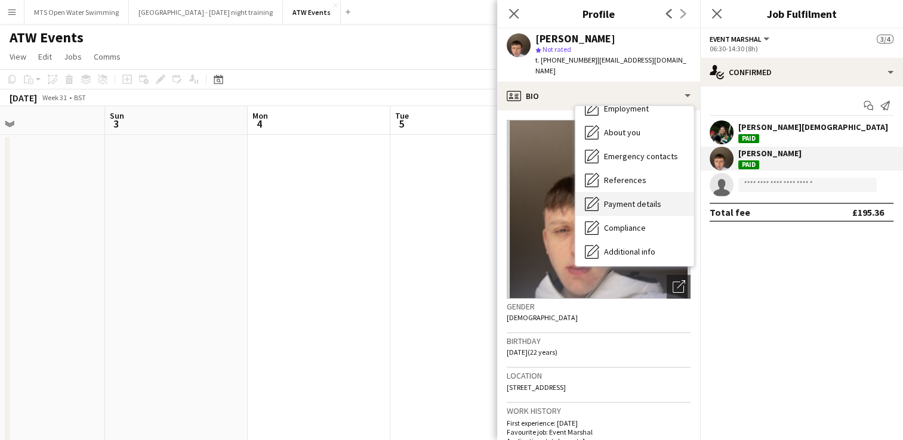
click at [625, 199] on div "Payment details Payment details" at bounding box center [634, 204] width 118 height 24
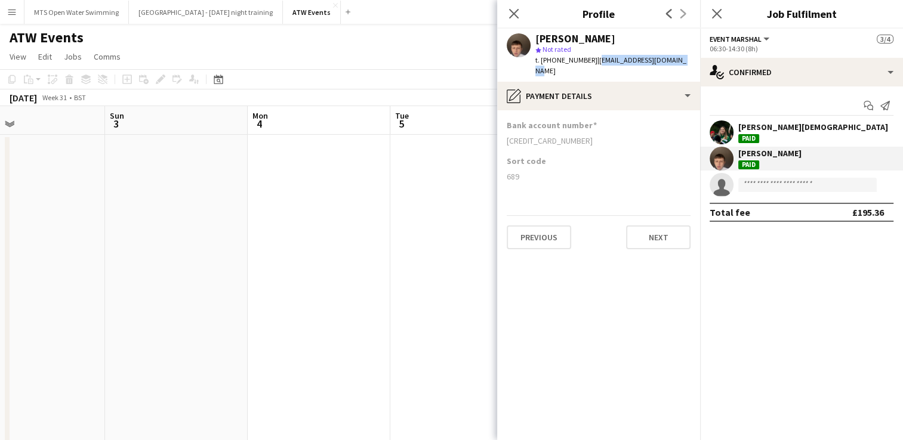
drag, startPoint x: 593, startPoint y: 58, endPoint x: 691, endPoint y: 60, distance: 97.9
click at [691, 60] on app-profile-header "[PERSON_NAME] star Not rated t. [PHONE_NUMBER] | [EMAIL_ADDRESS][DOMAIN_NAME]" at bounding box center [598, 55] width 203 height 53
copy span "[EMAIL_ADDRESS][DOMAIN_NAME]"
click at [11, 11] on app-icon "Menu" at bounding box center [12, 12] width 10 height 10
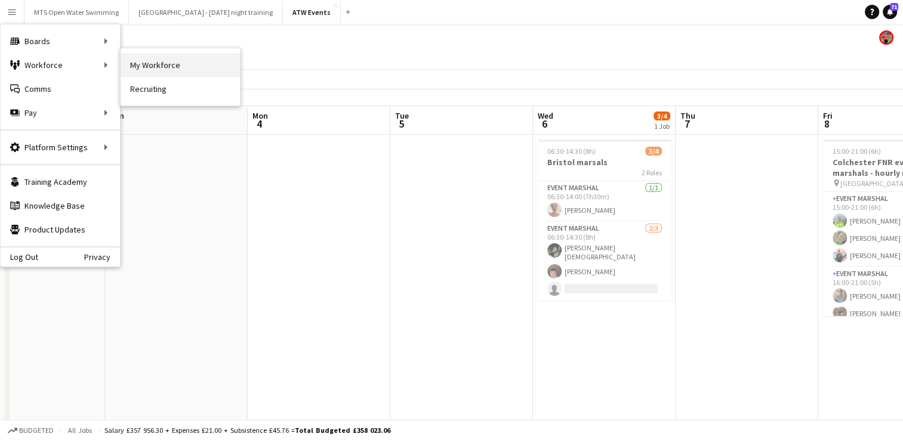
click at [160, 69] on link "My Workforce" at bounding box center [180, 65] width 119 height 24
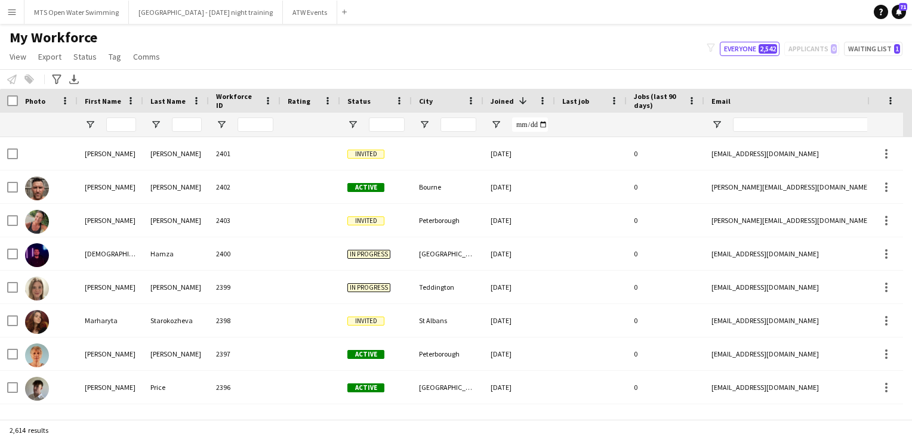
click at [121, 125] on input "First Name Filter Input" at bounding box center [121, 125] width 30 height 14
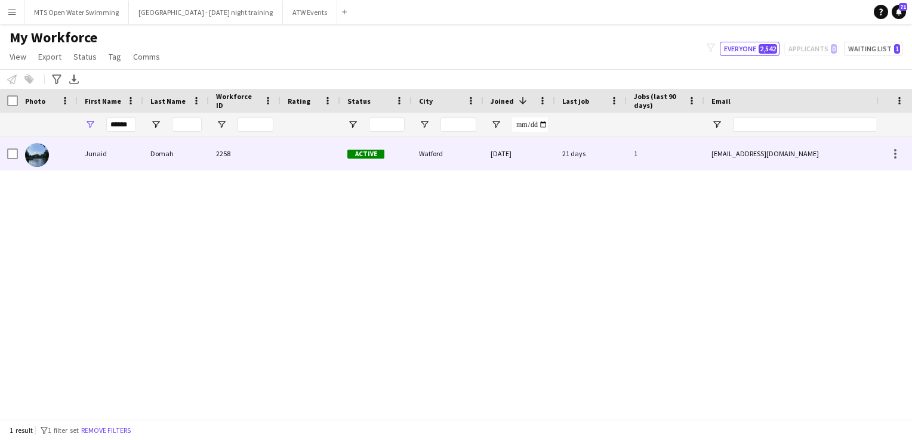
type input "******"
click at [116, 159] on div "Junaid" at bounding box center [111, 153] width 66 height 33
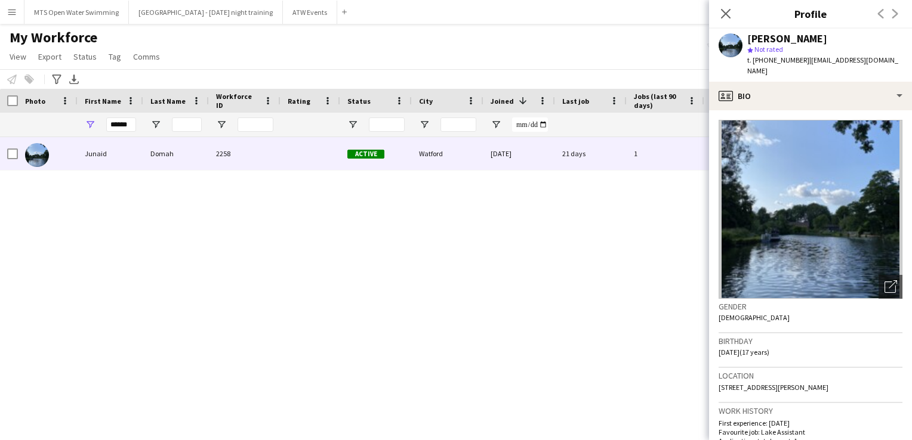
scroll to position [2, 0]
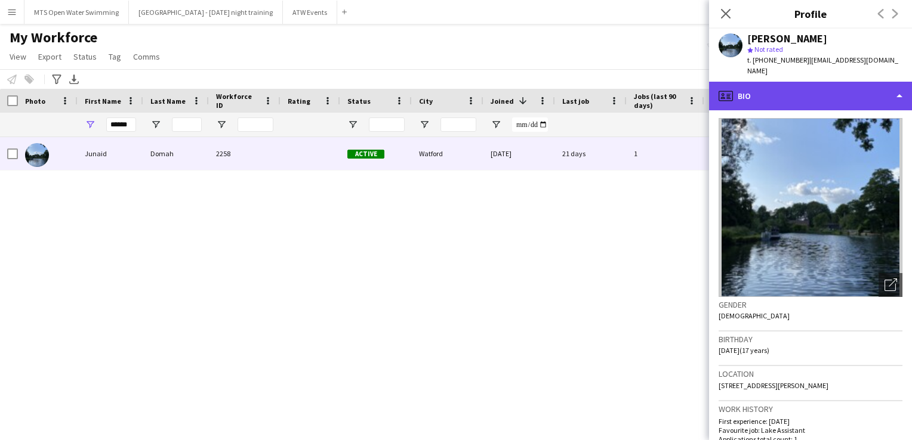
click at [751, 86] on div "profile Bio" at bounding box center [810, 96] width 203 height 29
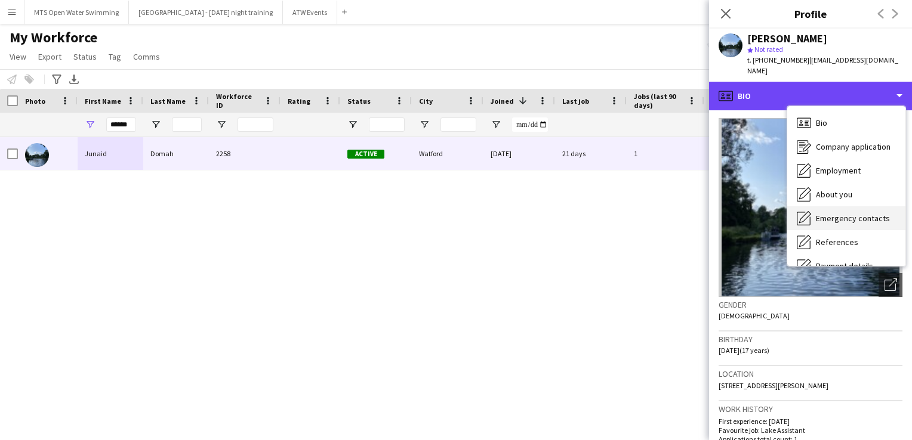
scroll to position [112, 0]
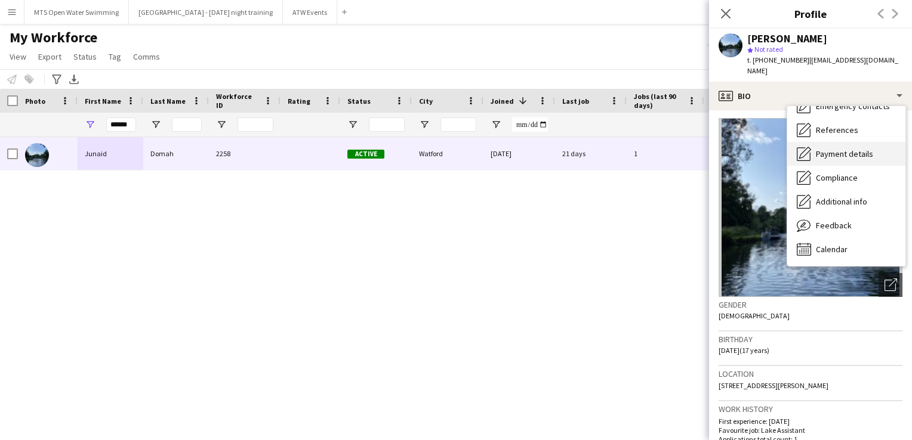
click at [829, 149] on span "Payment details" at bounding box center [844, 154] width 57 height 11
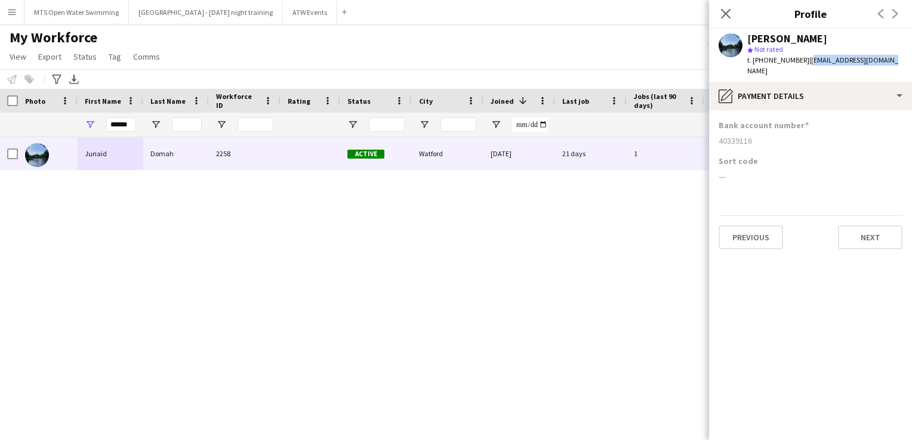
drag, startPoint x: 807, startPoint y: 60, endPoint x: 888, endPoint y: 59, distance: 81.8
click at [888, 59] on div "[PERSON_NAME] star Not rated t. [PHONE_NUMBER] | [EMAIL_ADDRESS][DOMAIN_NAME]" at bounding box center [810, 55] width 203 height 53
copy span "[EMAIL_ADDRESS][DOMAIN_NAME]"
drag, startPoint x: 131, startPoint y: 123, endPoint x: 0, endPoint y: 93, distance: 134.6
click at [0, 93] on html "Menu Boards Boards Boards All jobs Status Workforce Workforce My Workforce Recr…" at bounding box center [456, 220] width 912 height 440
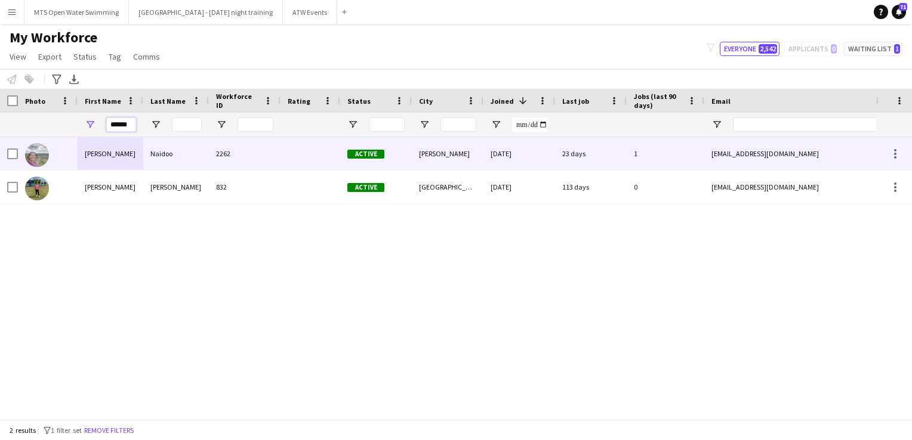
type input "******"
click at [148, 153] on div "Naidoo" at bounding box center [176, 153] width 66 height 33
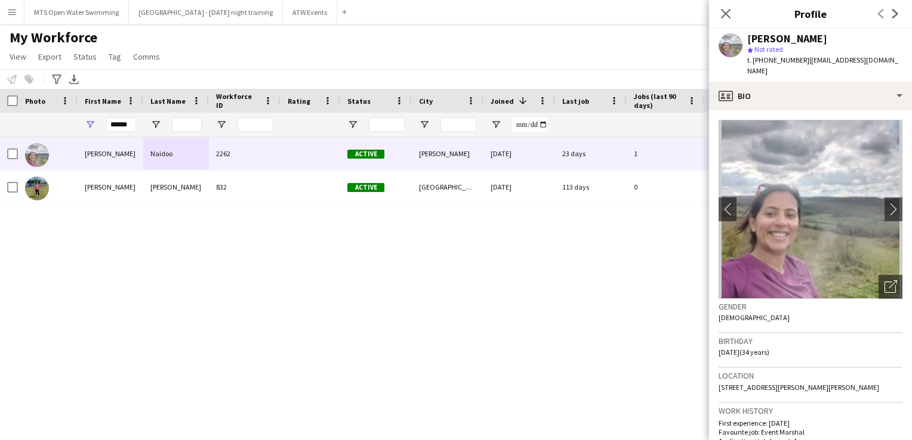
drag, startPoint x: 803, startPoint y: 60, endPoint x: 914, endPoint y: 59, distance: 110.4
click at [902, 59] on html "Menu Boards Boards Boards All jobs Status Workforce Workforce My Workforce Recr…" at bounding box center [456, 220] width 912 height 440
click at [875, 48] on div "[PERSON_NAME] star Not rated t. [PHONE_NUMBER] | [EMAIL_ADDRESS][DOMAIN_NAME]" at bounding box center [810, 55] width 203 height 53
click at [875, 55] on div "[PERSON_NAME] star Not rated t. [PHONE_NUMBER] | [EMAIL_ADDRESS][DOMAIN_NAME]" at bounding box center [810, 55] width 203 height 53
click at [873, 59] on div "[PERSON_NAME] star Not rated t. [PHONE_NUMBER] | [EMAIL_ADDRESS][DOMAIN_NAME]" at bounding box center [810, 55] width 203 height 53
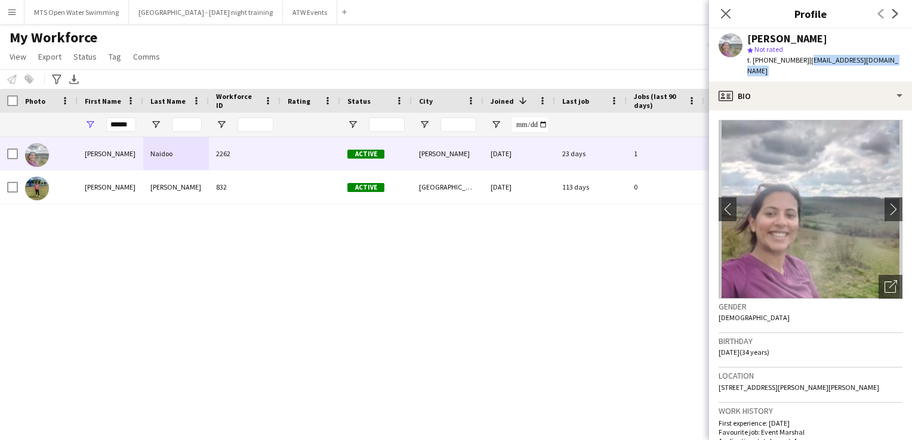
drag, startPoint x: 873, startPoint y: 59, endPoint x: 819, endPoint y: 58, distance: 54.3
click at [819, 58] on div "[PERSON_NAME] star Not rated t. [PHONE_NUMBER] | [EMAIL_ADDRESS][DOMAIN_NAME]" at bounding box center [810, 55] width 203 height 53
copy app-crew-profile "[EMAIL_ADDRESS][DOMAIN_NAME] profile"
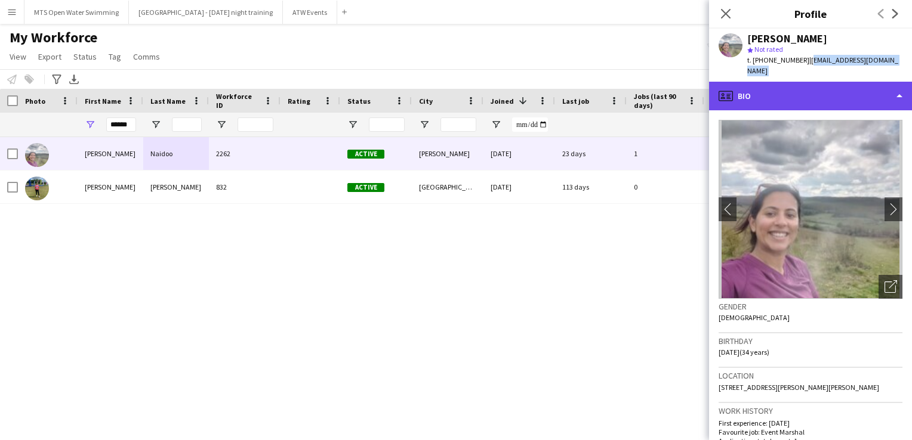
click at [878, 85] on div "profile Bio" at bounding box center [810, 96] width 203 height 29
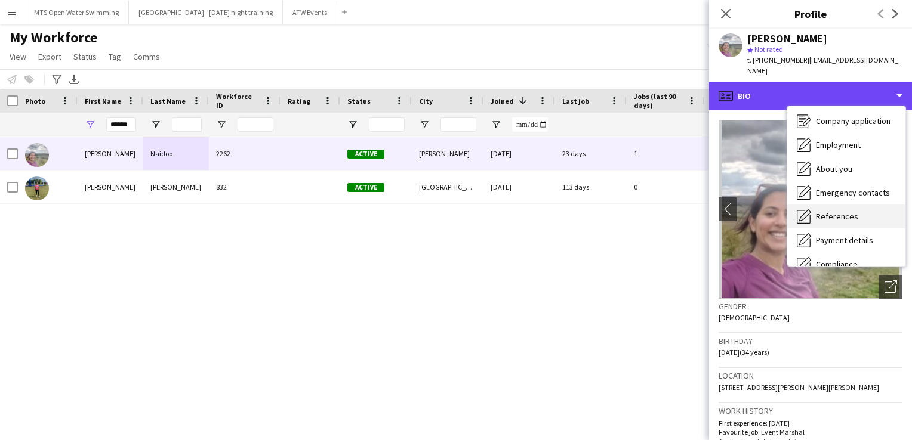
scroll to position [26, 0]
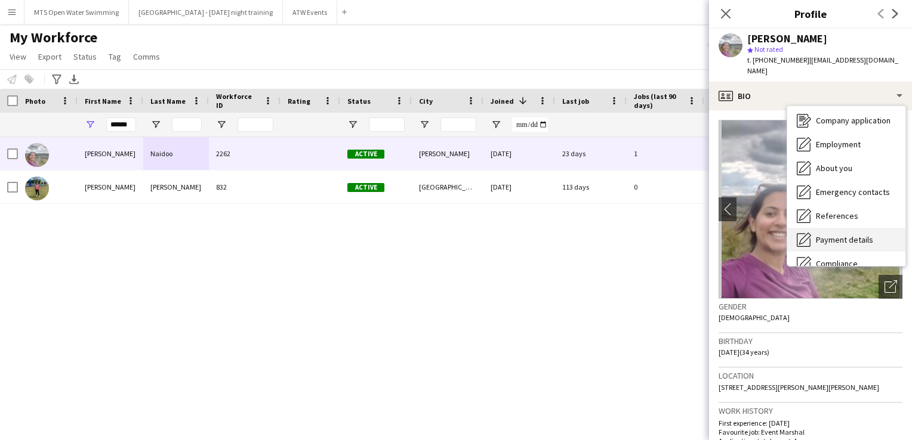
click at [825, 235] on span "Payment details" at bounding box center [844, 240] width 57 height 11
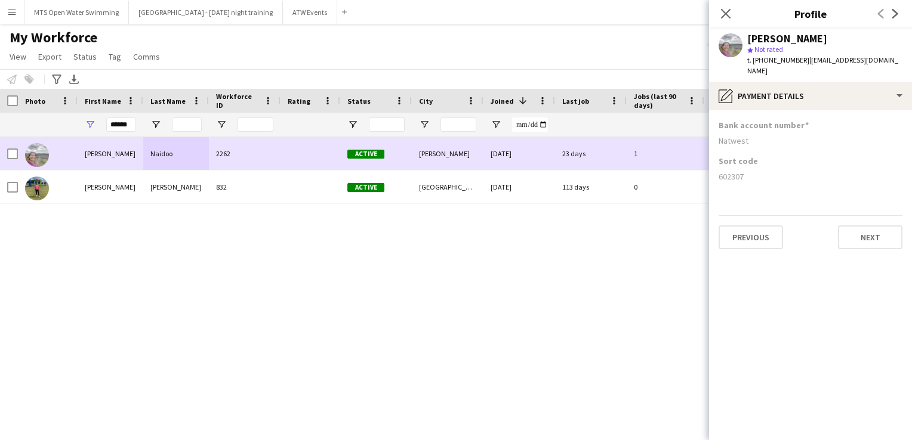
click at [255, 154] on div "2262" at bounding box center [245, 153] width 72 height 33
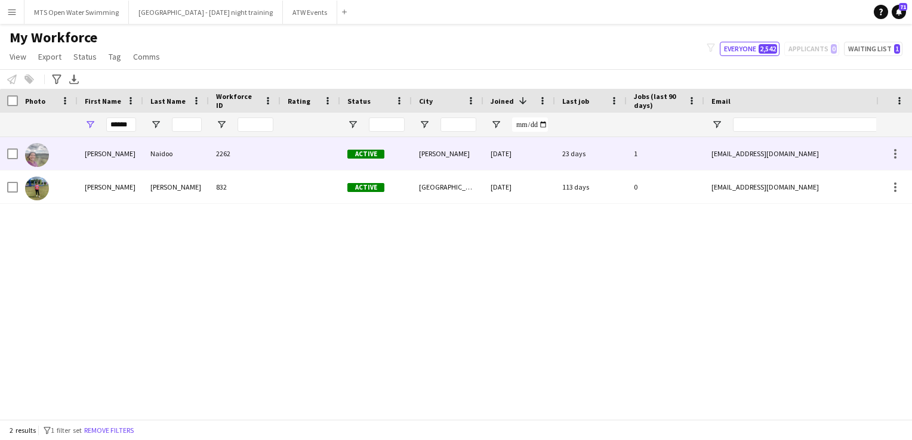
click at [251, 155] on div "2262" at bounding box center [245, 153] width 72 height 33
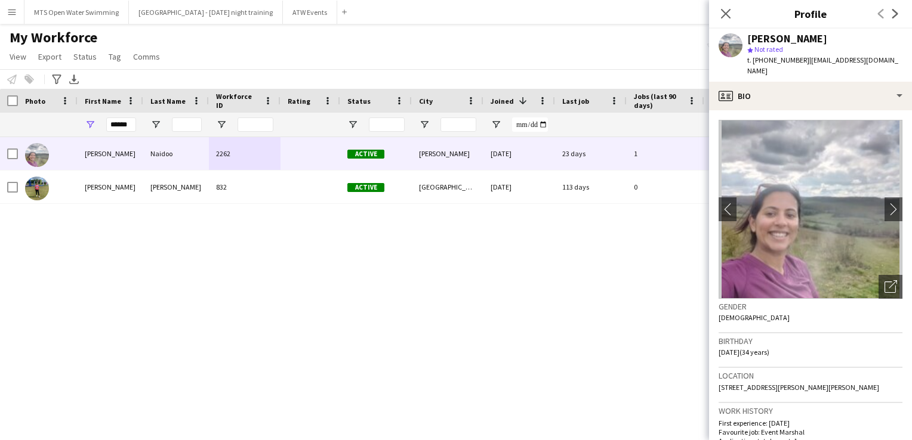
click at [860, 66] on div "t. [PHONE_NUMBER] | [EMAIL_ADDRESS][DOMAIN_NAME]" at bounding box center [824, 65] width 155 height 21
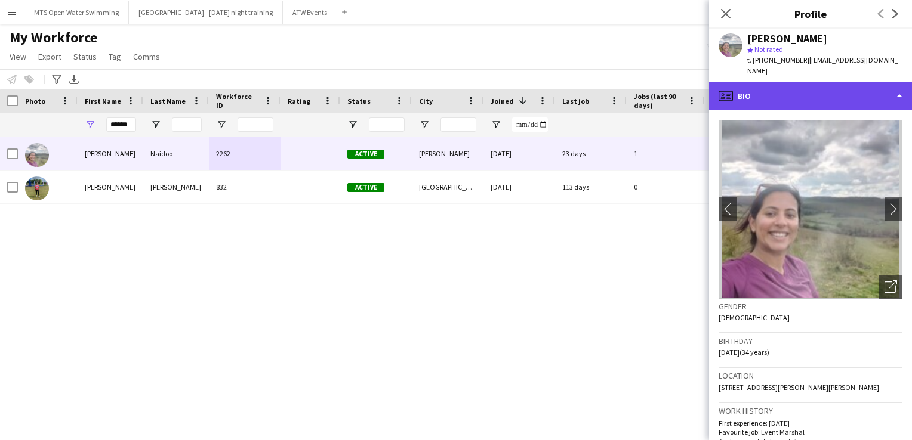
click at [826, 87] on div "profile Bio" at bounding box center [810, 96] width 203 height 29
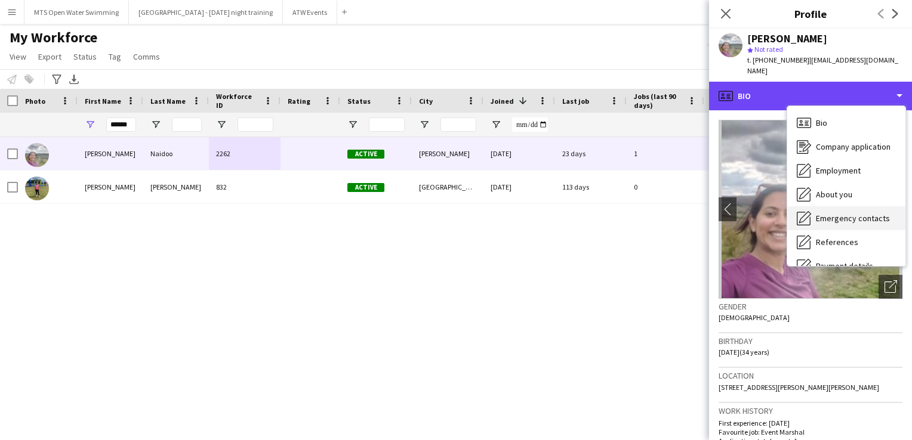
scroll to position [112, 0]
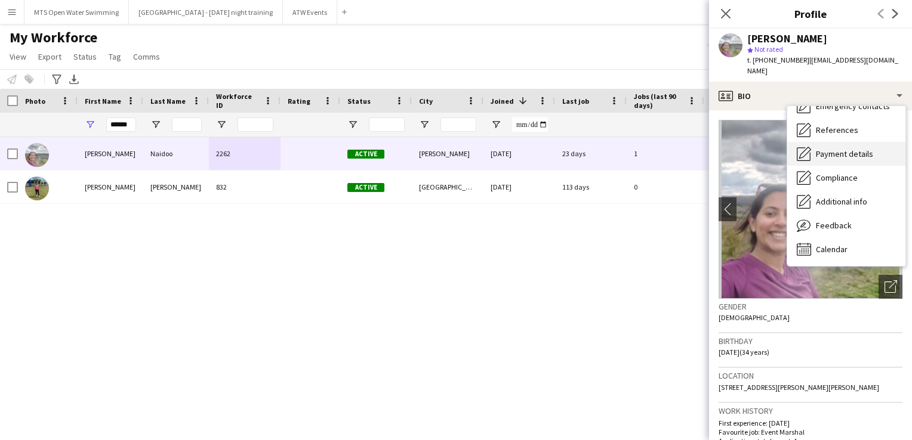
click at [827, 149] on div "Payment details Payment details" at bounding box center [846, 154] width 118 height 24
